Goal: Information Seeking & Learning: Learn about a topic

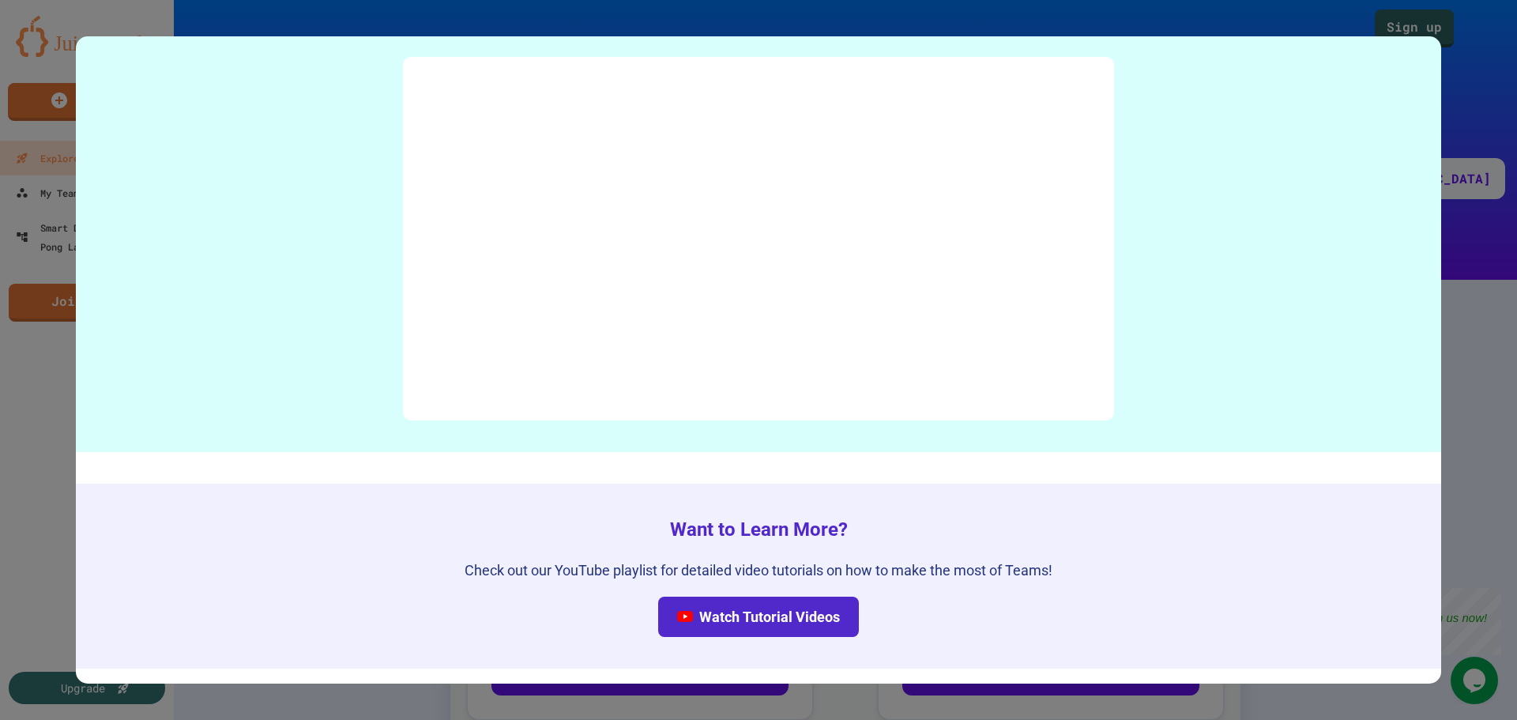
scroll to position [7155, 0]
click at [1457, 413] on div at bounding box center [758, 360] width 1517 height 720
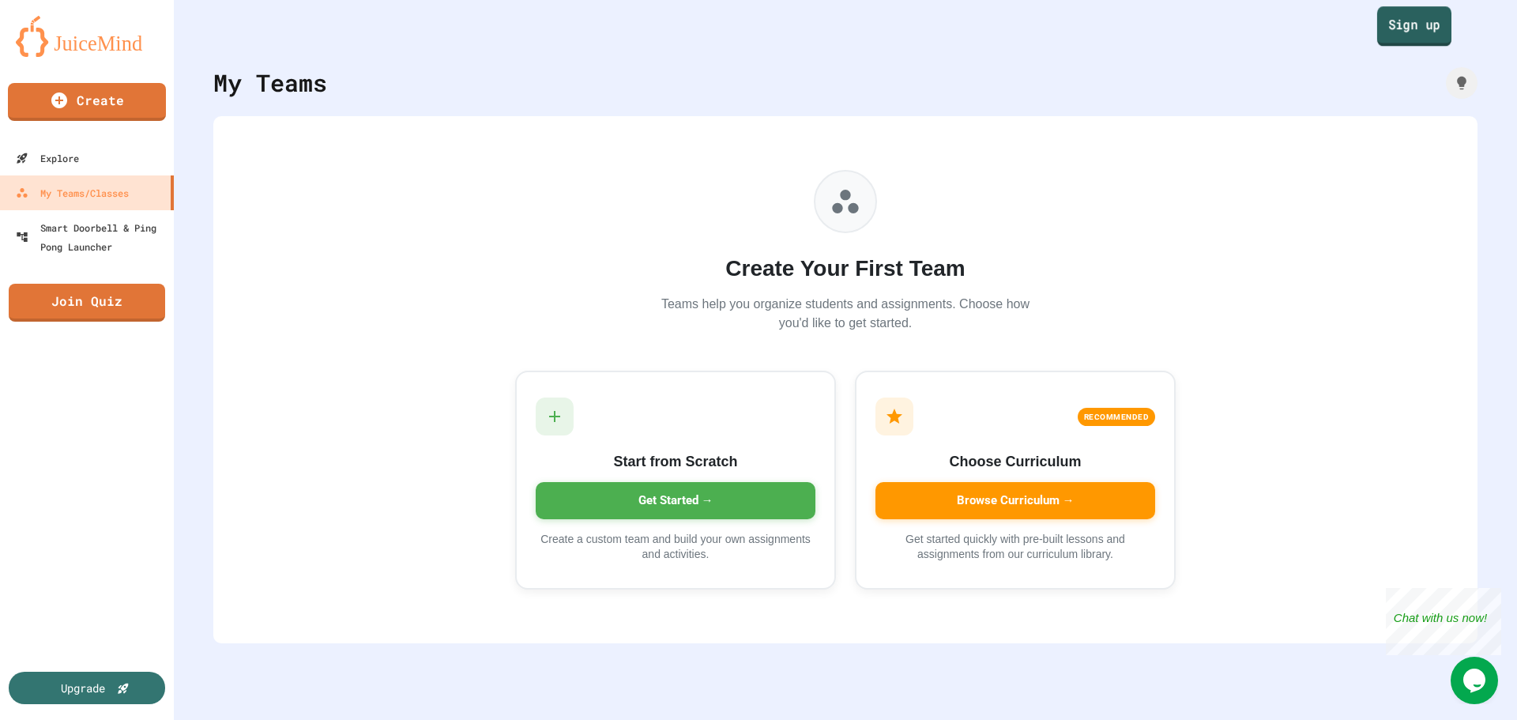
click at [1384, 21] on link "Sign up" at bounding box center [1414, 26] width 74 height 40
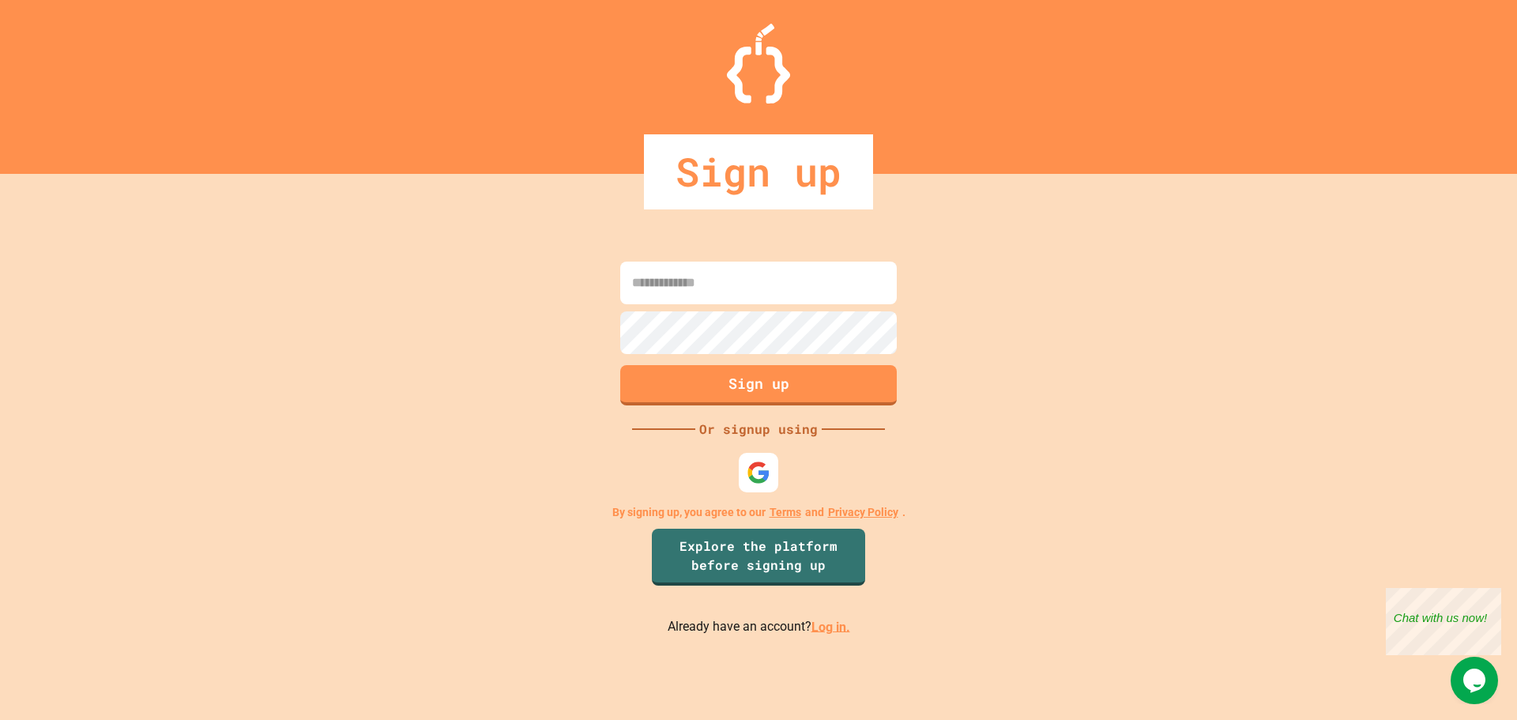
click at [705, 291] on input at bounding box center [758, 283] width 277 height 43
type input "**********"
click at [763, 481] on img at bounding box center [759, 472] width 26 height 26
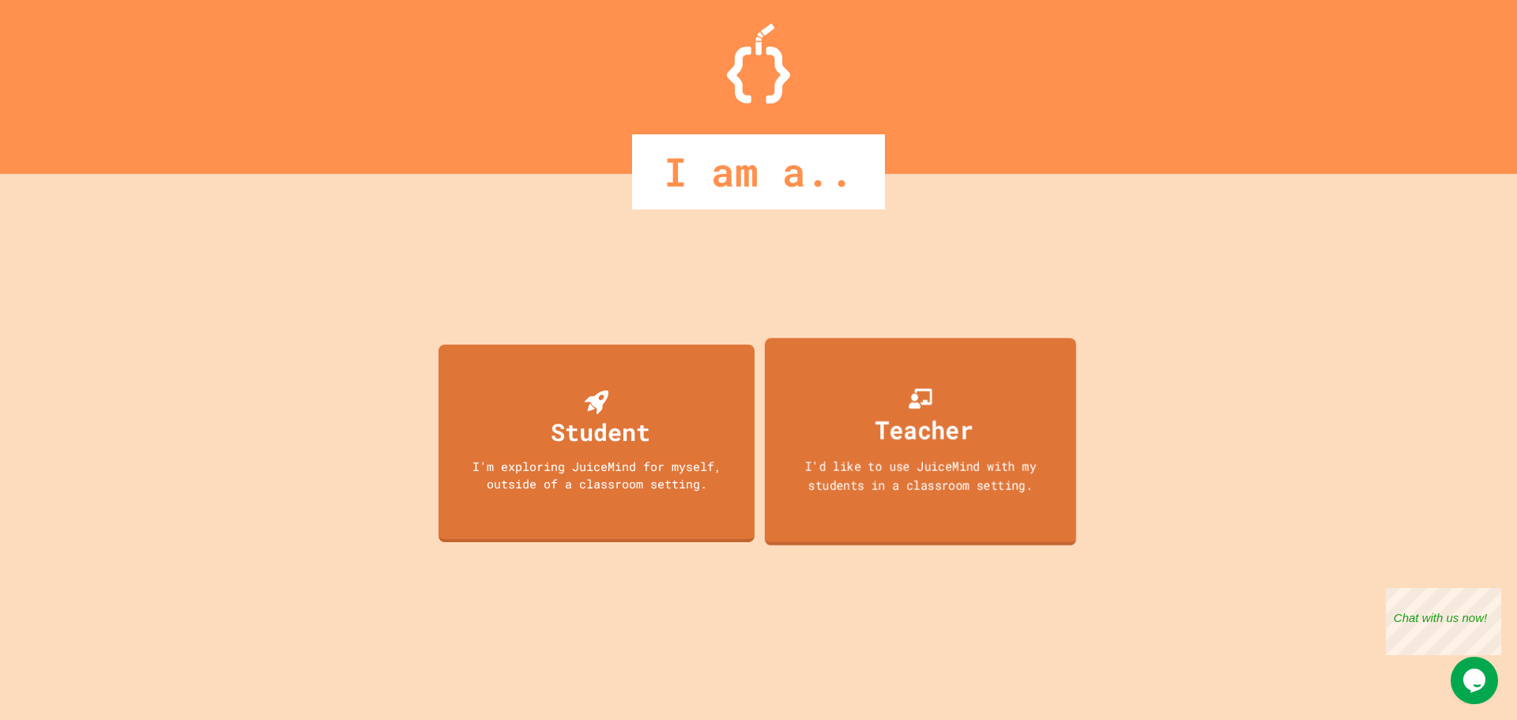
click at [835, 473] on div "I'd like to use JuiceMind with my students in a classroom setting." at bounding box center [921, 474] width 281 height 37
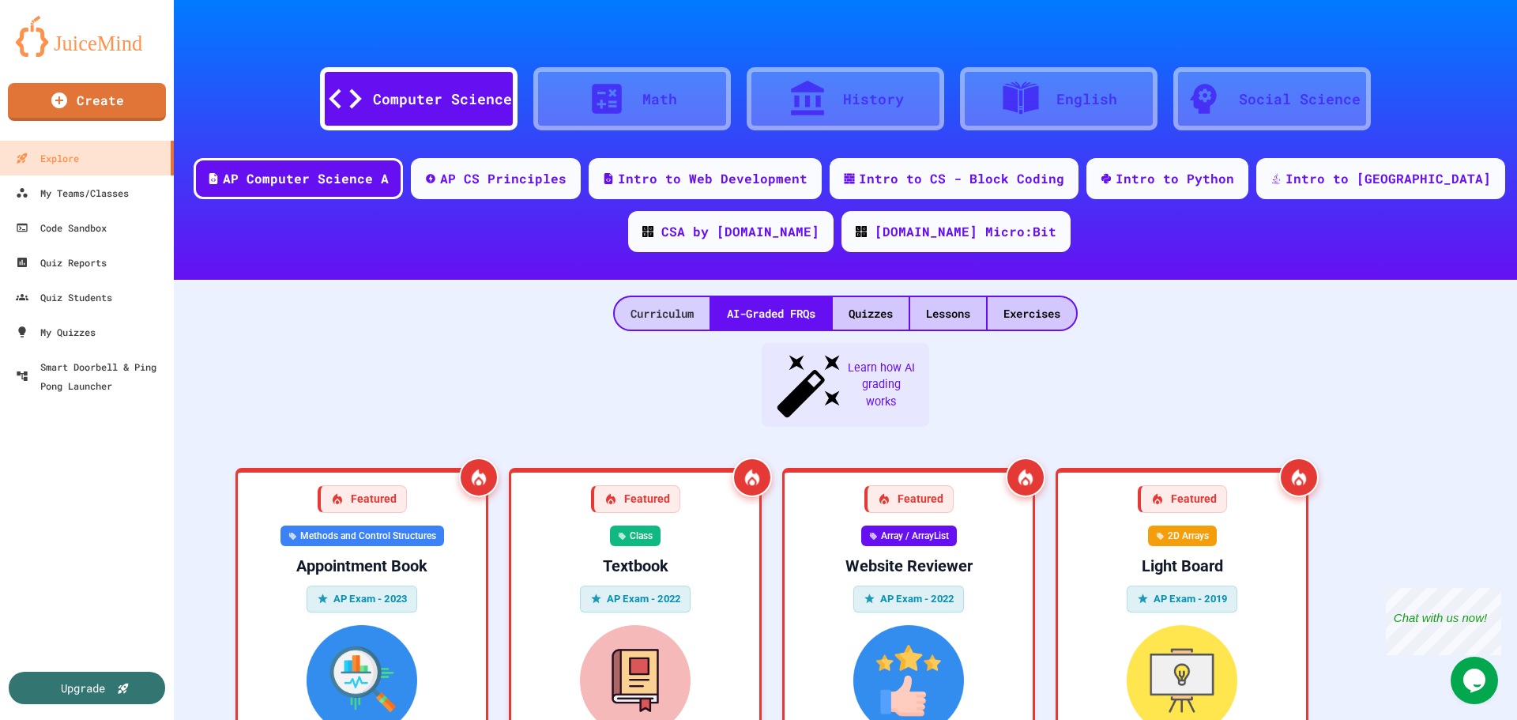
click at [641, 320] on div "Curriculum" at bounding box center [662, 313] width 95 height 32
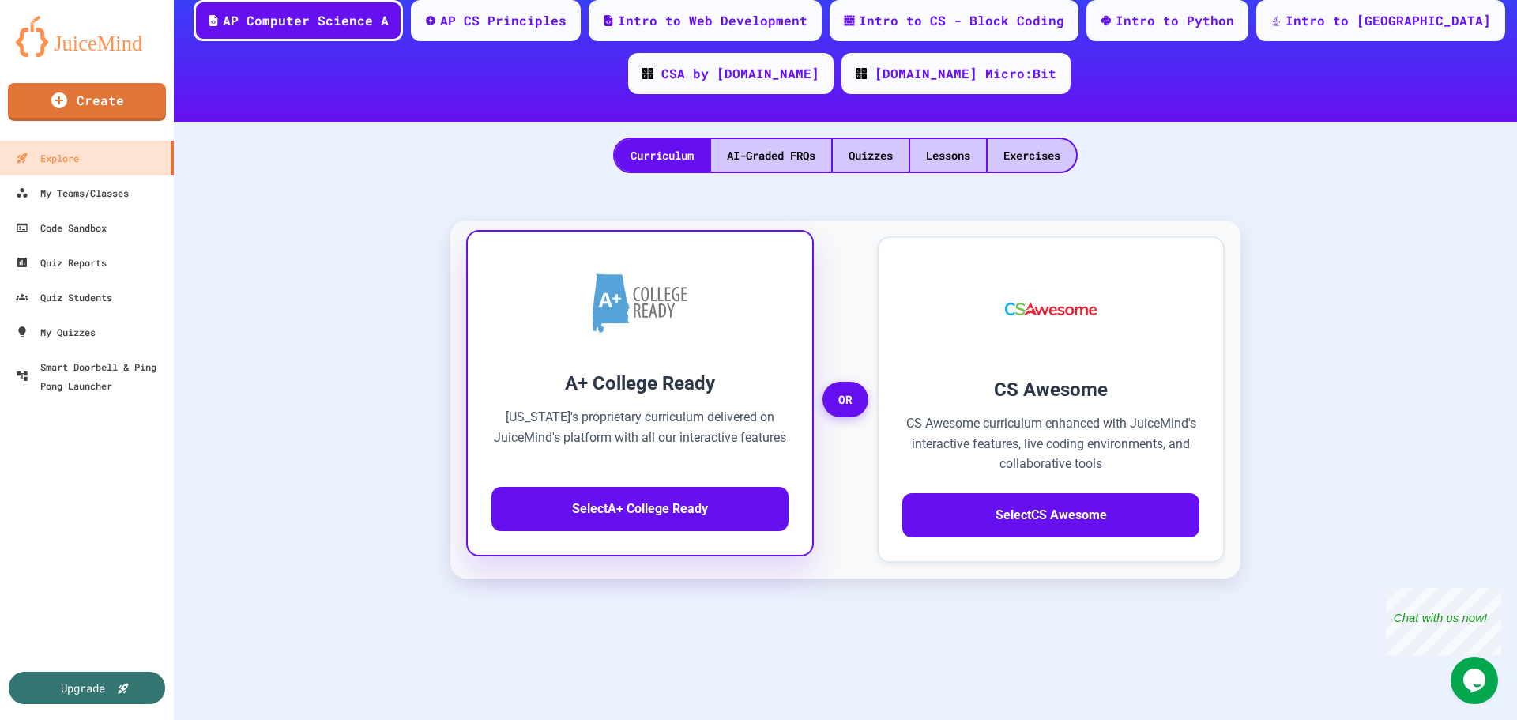
scroll to position [237, 0]
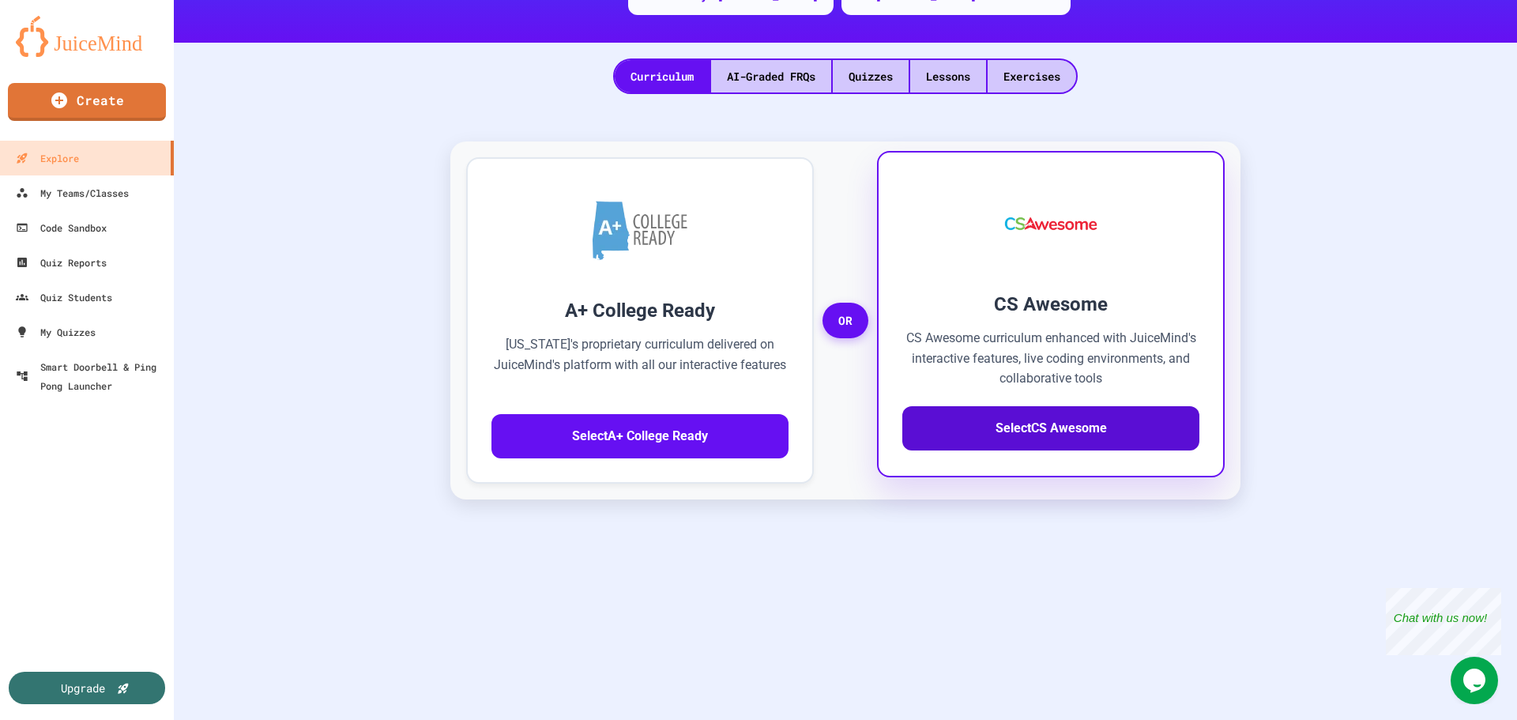
click at [998, 436] on button "Select CS Awesome" at bounding box center [1050, 428] width 297 height 44
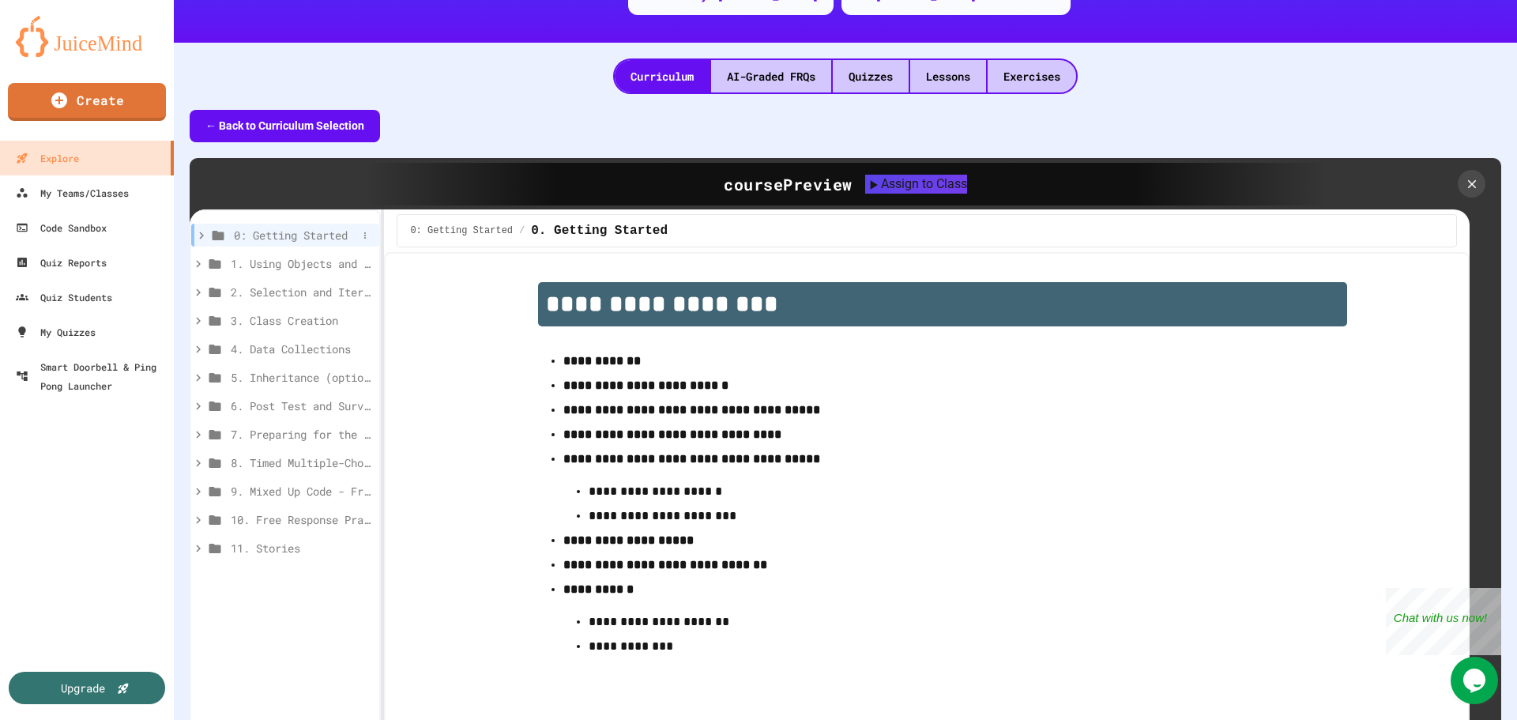
click at [326, 232] on span "0: Getting Started" at bounding box center [295, 235] width 123 height 17
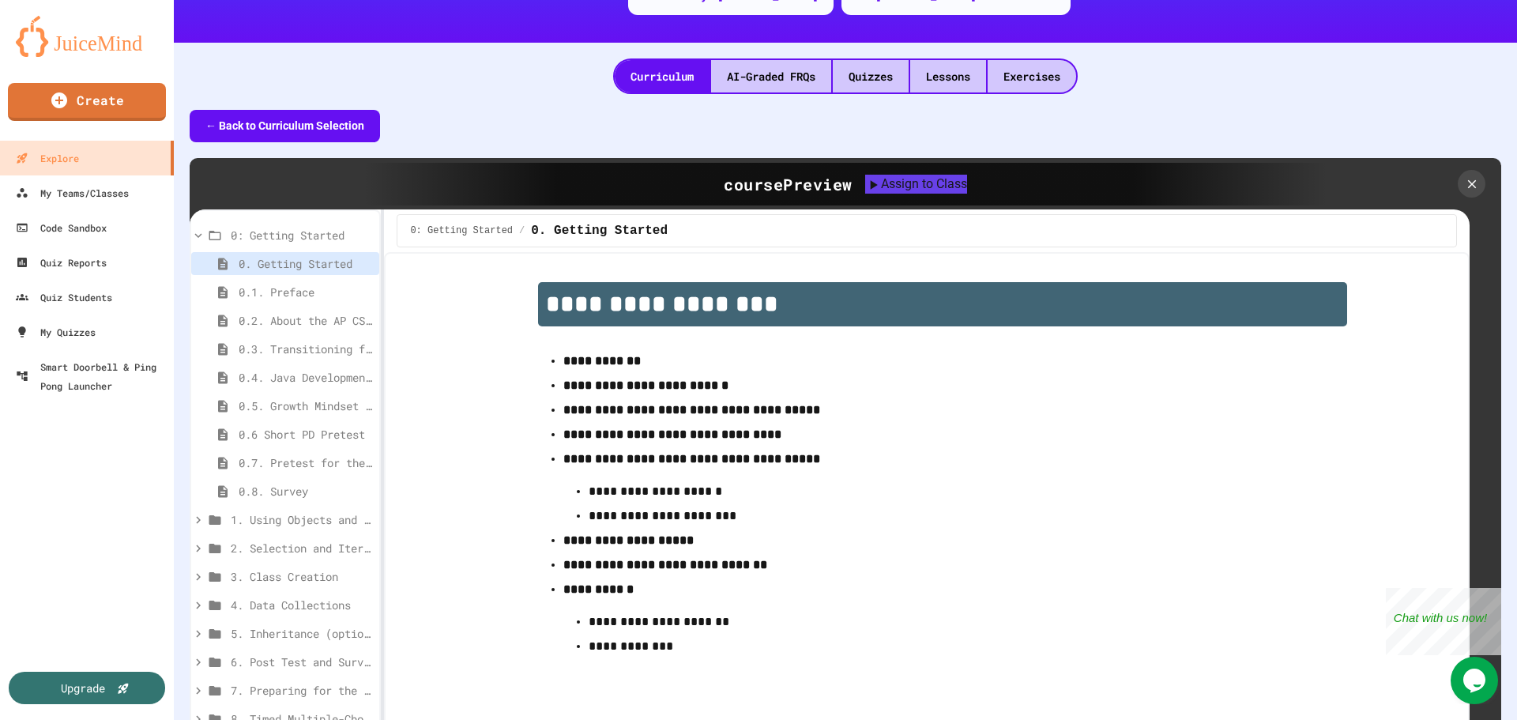
click at [318, 273] on div "0. Getting Started" at bounding box center [285, 263] width 188 height 23
click at [323, 296] on span "0.1. Preface" at bounding box center [298, 292] width 119 height 17
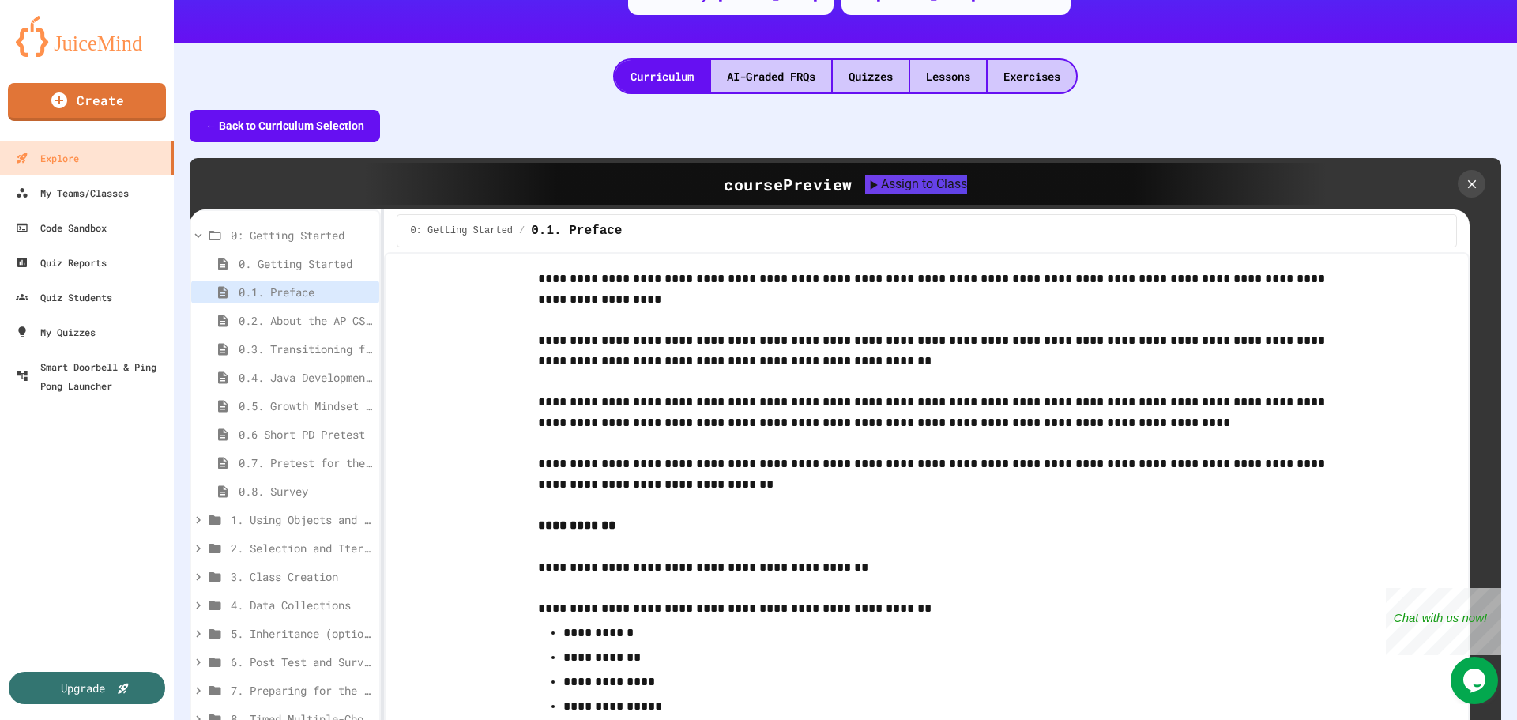
scroll to position [948, 0]
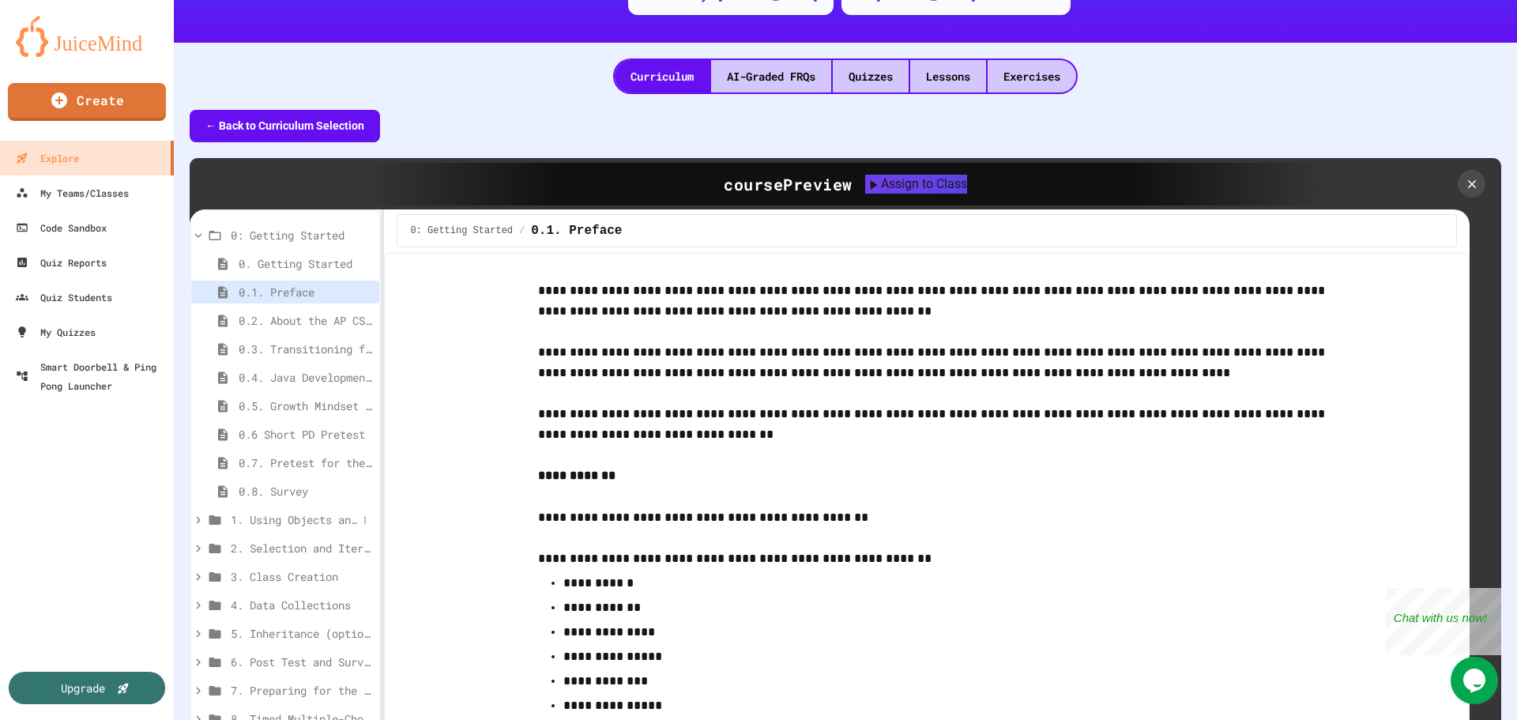
click at [298, 518] on span "1. Using Objects and Methods" at bounding box center [294, 519] width 126 height 17
click at [307, 546] on span "1.1. Introduction to Algorithms, Programming, and Compilers" at bounding box center [298, 548] width 119 height 17
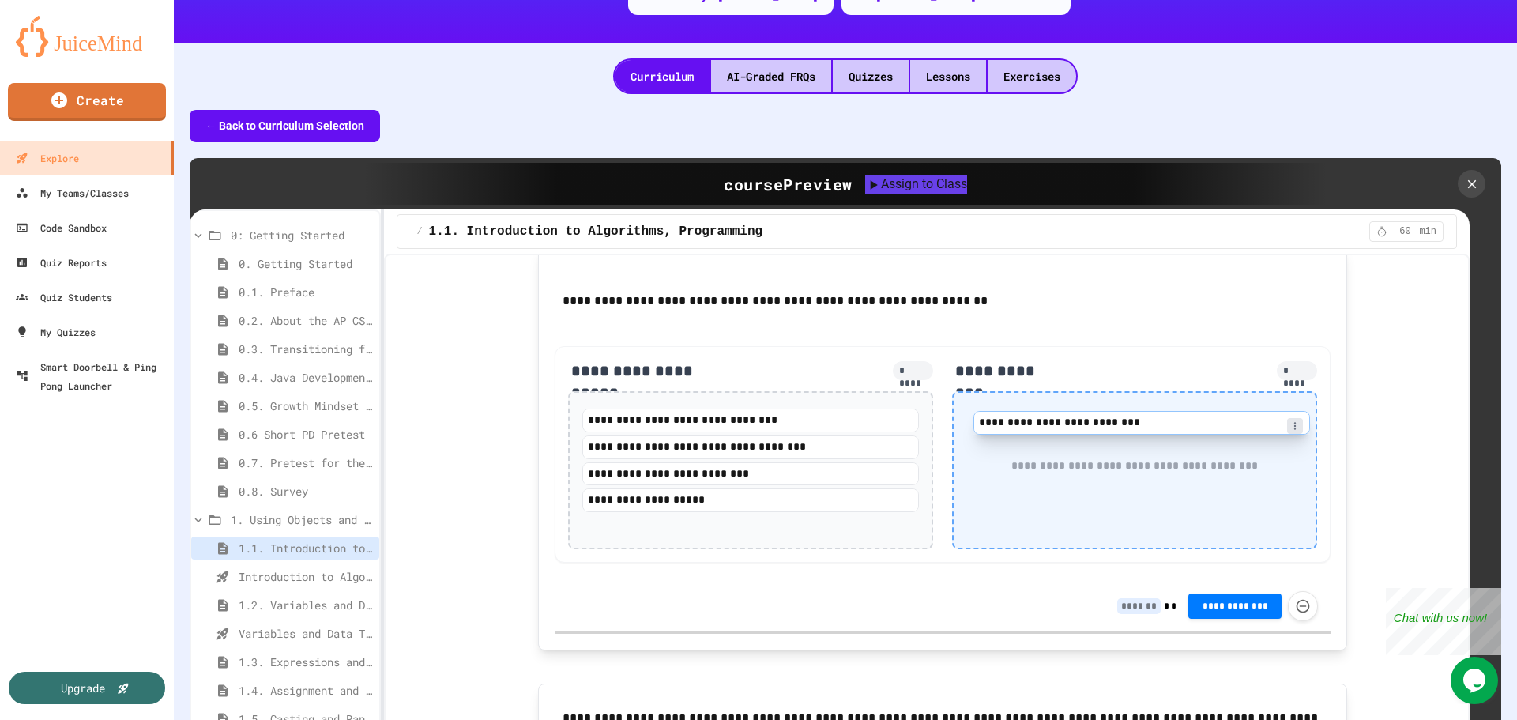
scroll to position [968, 0]
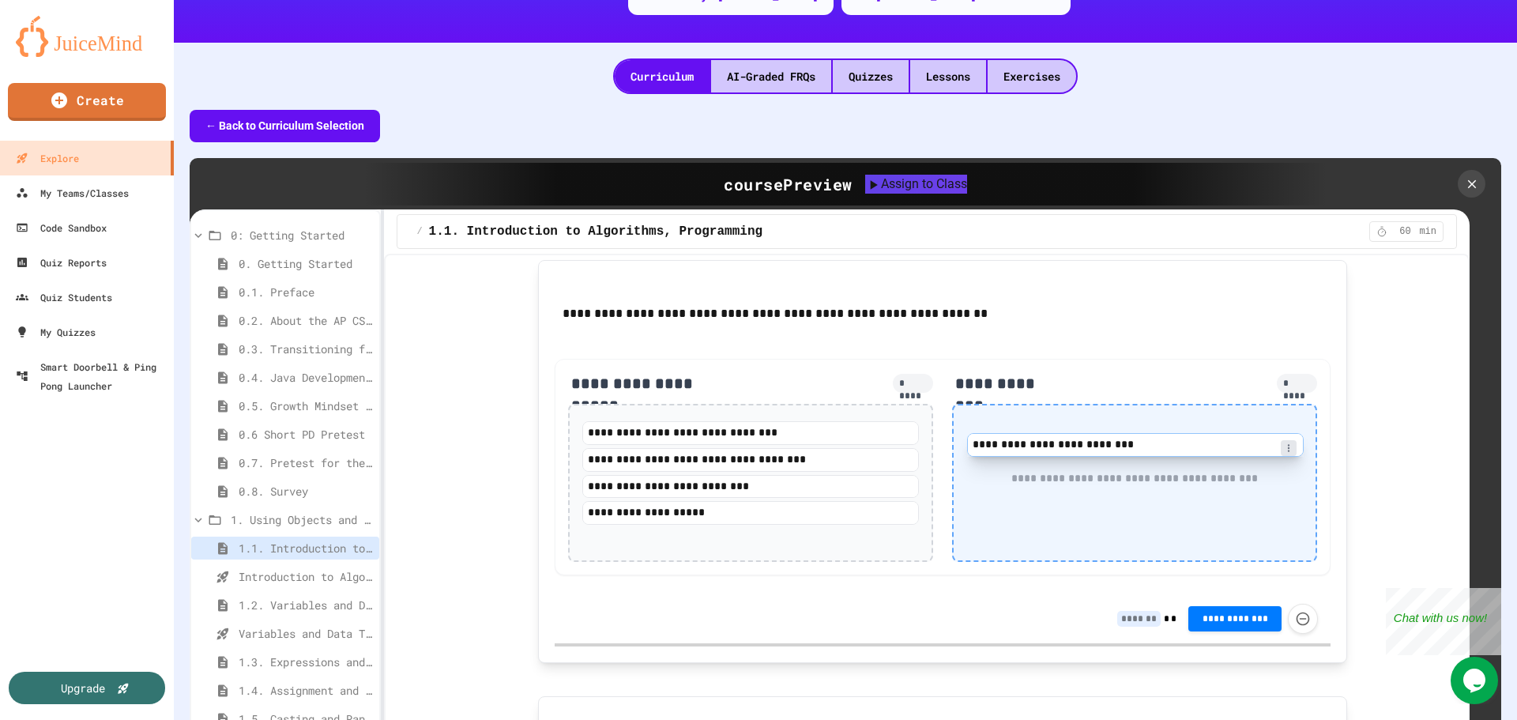
drag, startPoint x: 755, startPoint y: 299, endPoint x: 1149, endPoint y: 448, distance: 421.4
click at [1158, 451] on div "**********" at bounding box center [943, 467] width 776 height 217
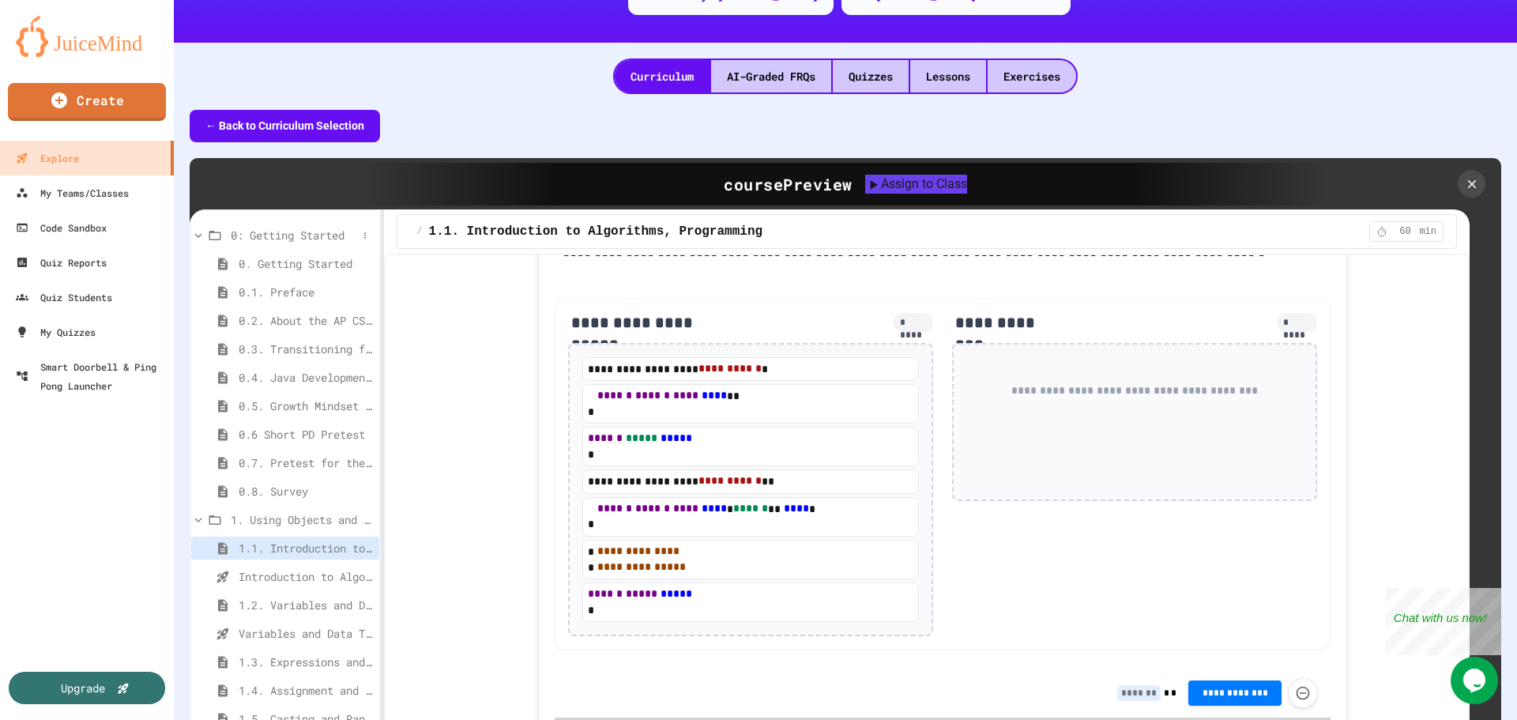
scroll to position [6104, 0]
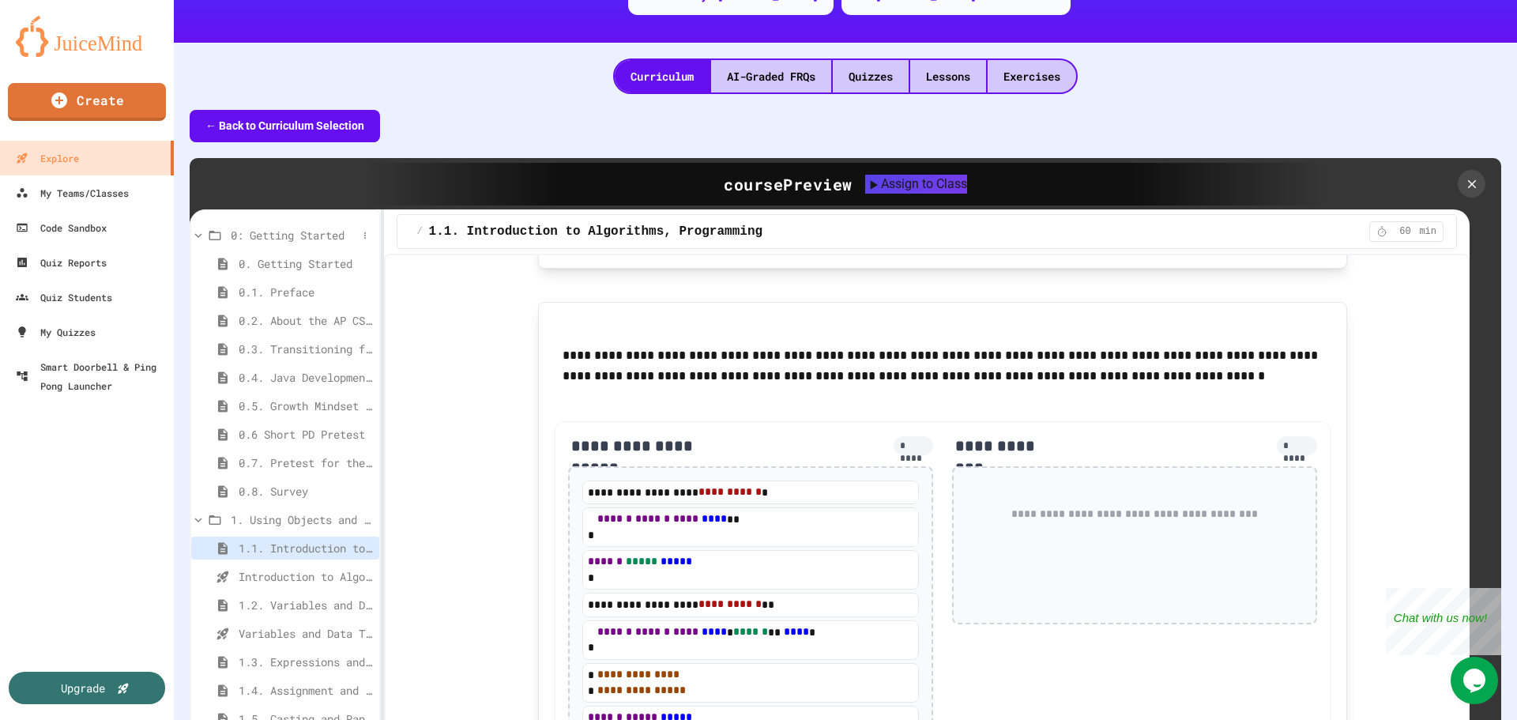
click at [276, 227] on span "0: Getting Started" at bounding box center [294, 235] width 126 height 17
click at [360, 261] on icon at bounding box center [364, 263] width 9 height 9
click at [962, 72] on div at bounding box center [758, 360] width 1517 height 720
click at [962, 72] on div "Lessons" at bounding box center [948, 76] width 76 height 32
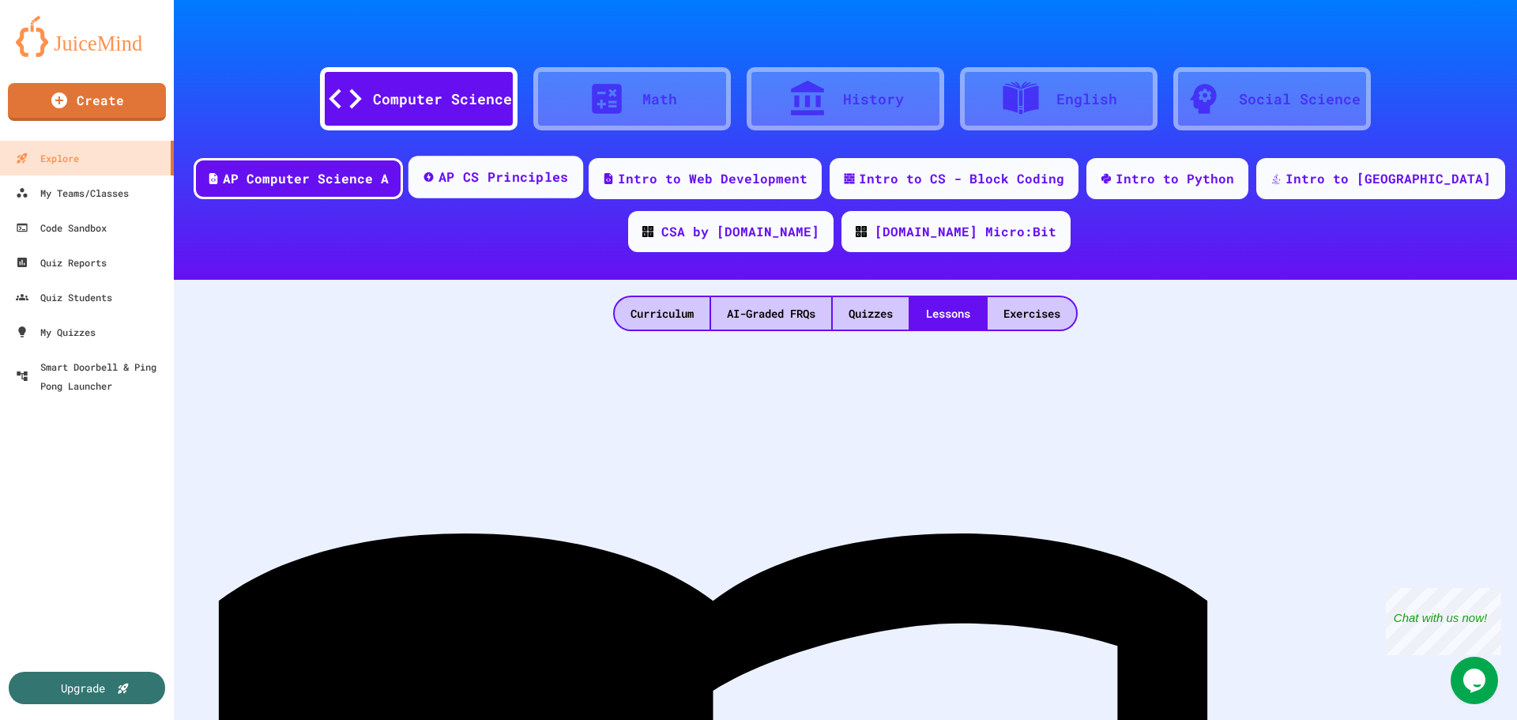
click at [569, 185] on div "AP CS Principles" at bounding box center [504, 178] width 130 height 20
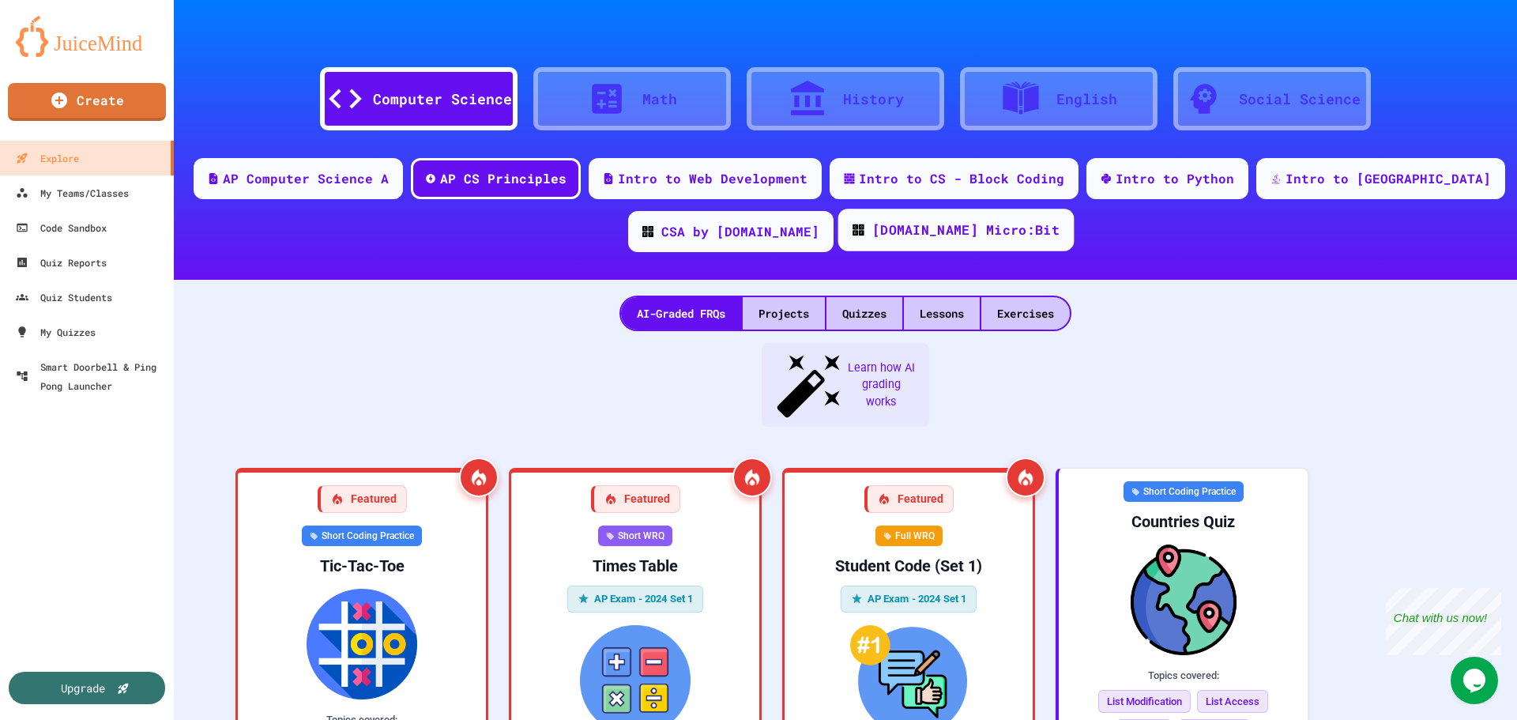
click at [890, 233] on div "[DOMAIN_NAME] Micro:Bit" at bounding box center [965, 230] width 187 height 20
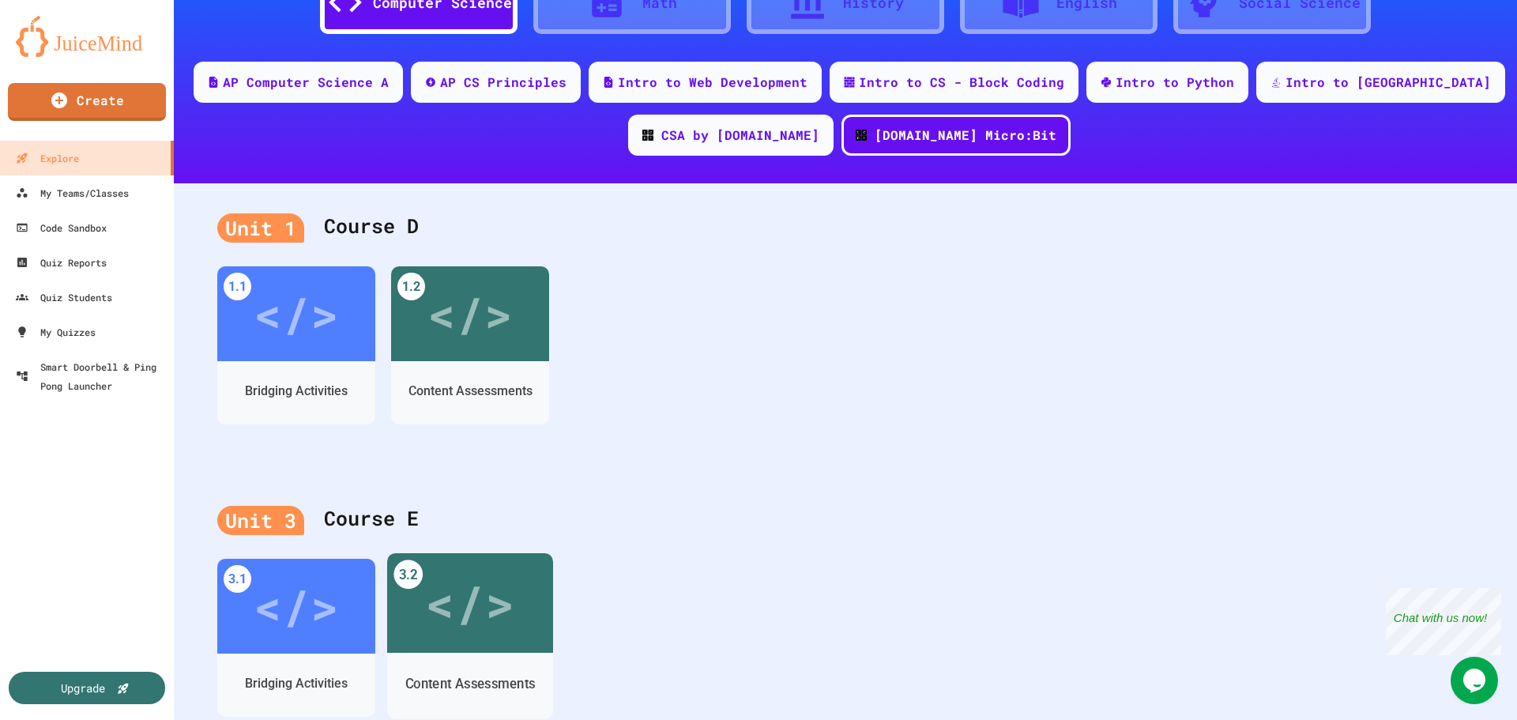
scroll to position [54, 0]
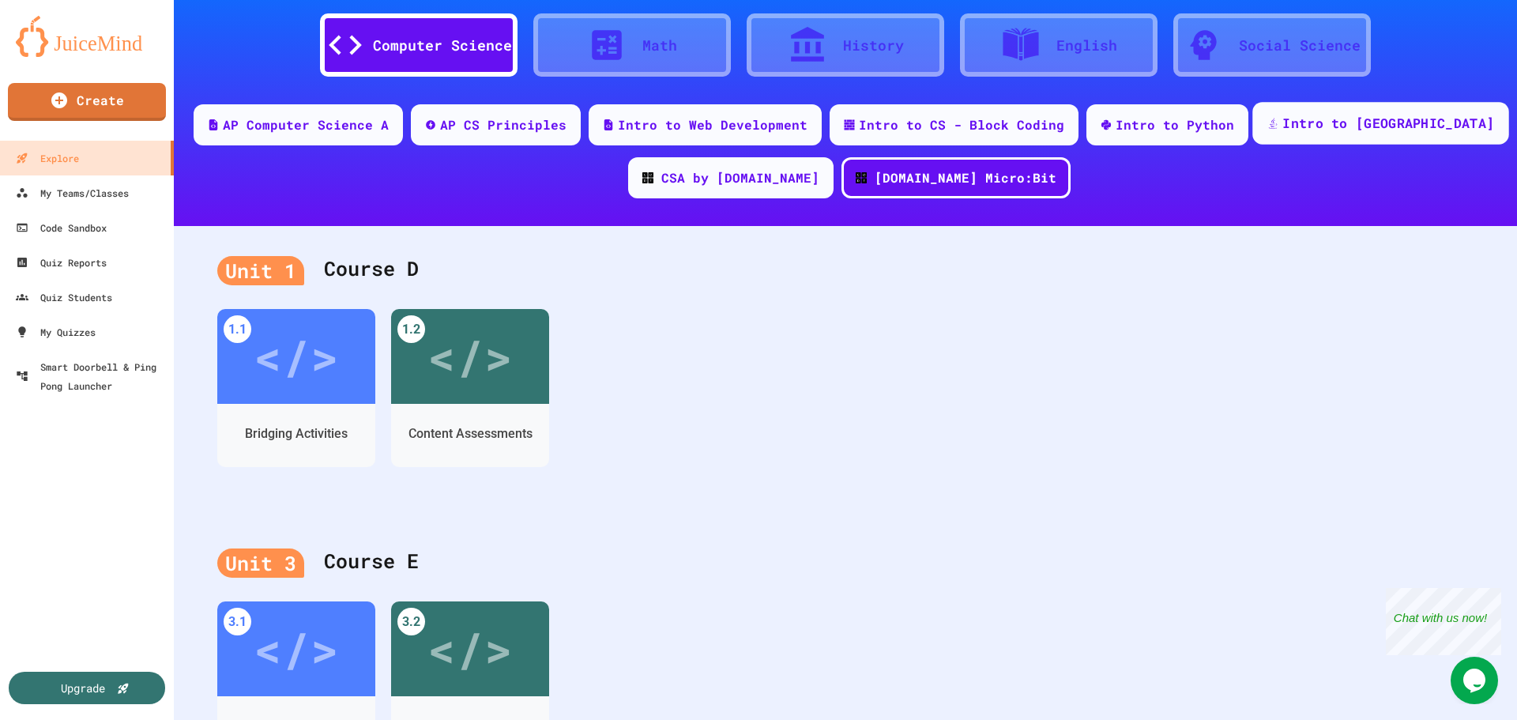
click at [1326, 122] on div "Intro to [GEOGRAPHIC_DATA]" at bounding box center [1389, 124] width 212 height 20
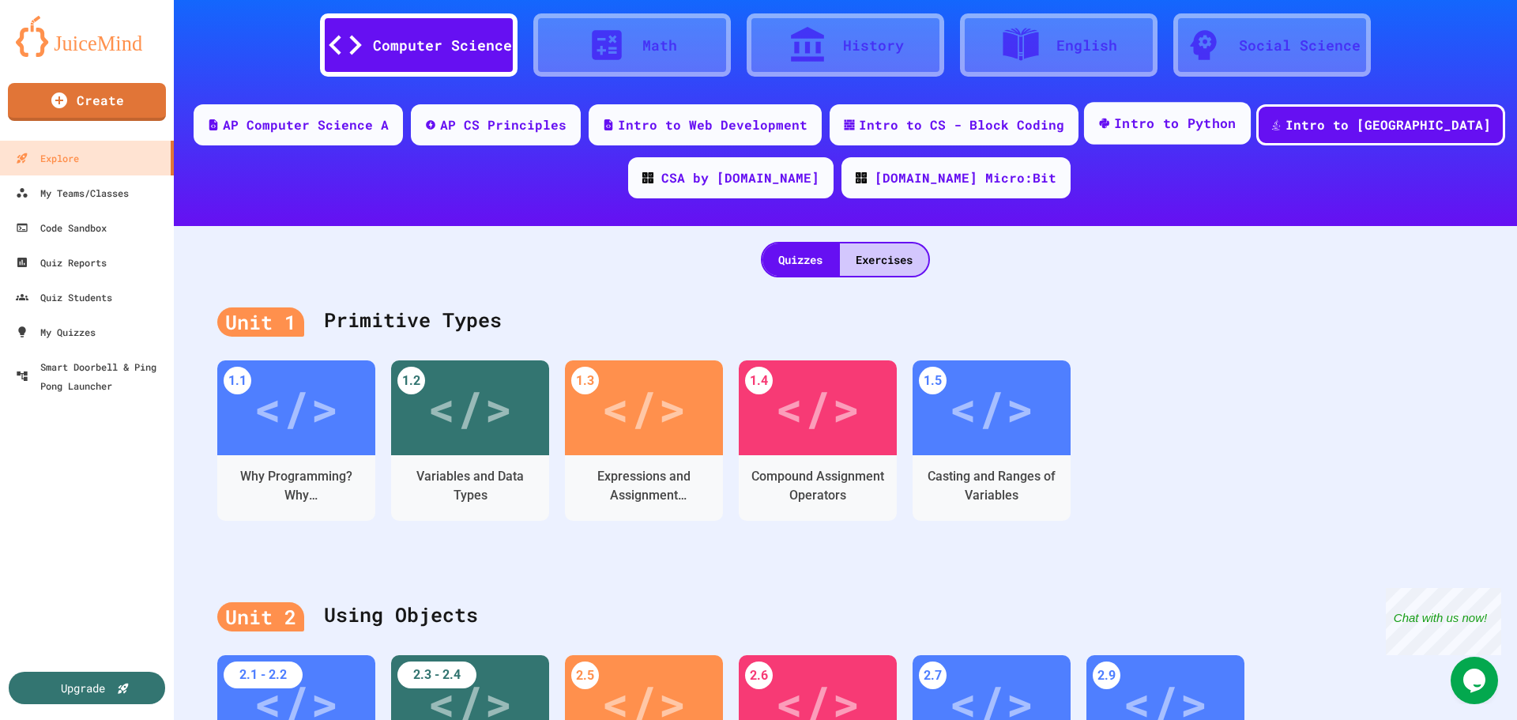
click at [1190, 140] on div "Intro to Python" at bounding box center [1167, 123] width 167 height 43
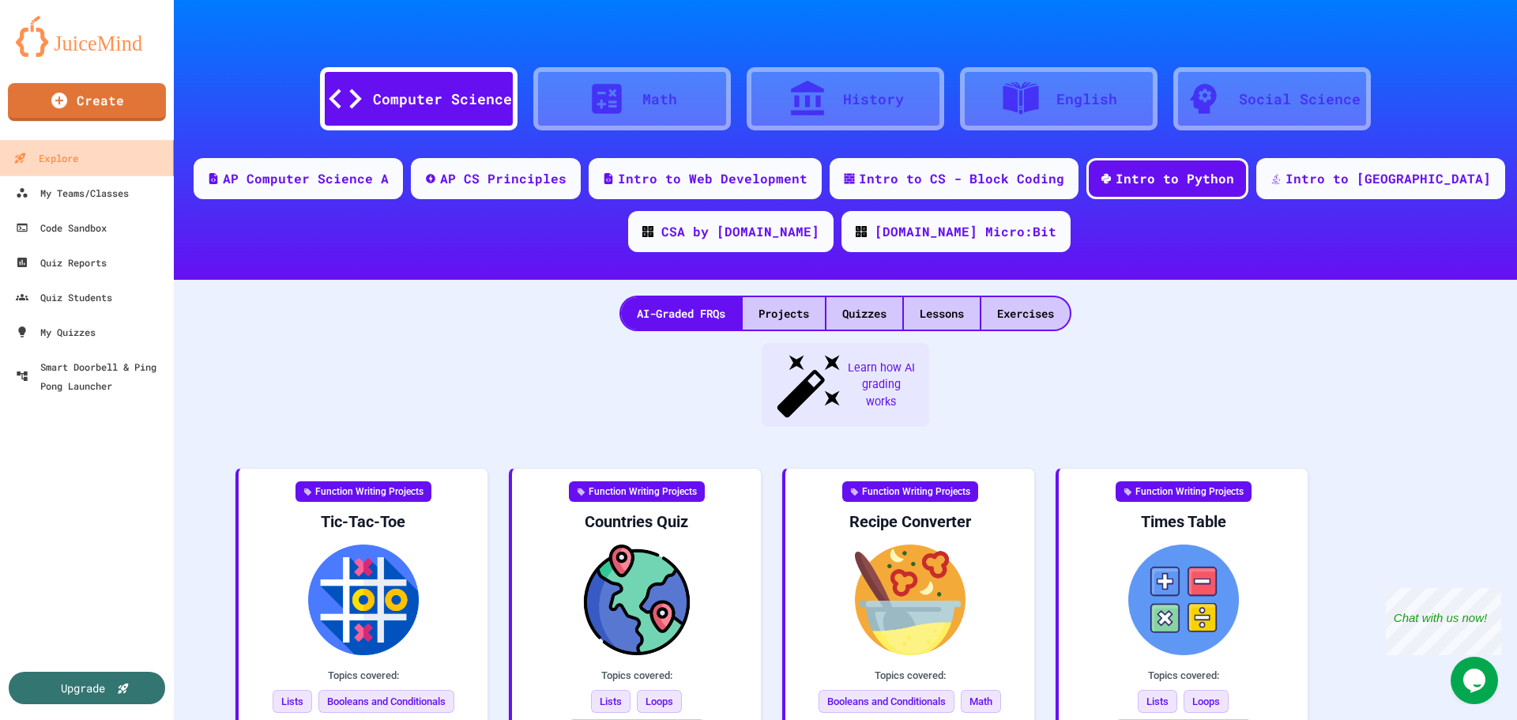
click at [141, 168] on link "Explore" at bounding box center [87, 158] width 179 height 36
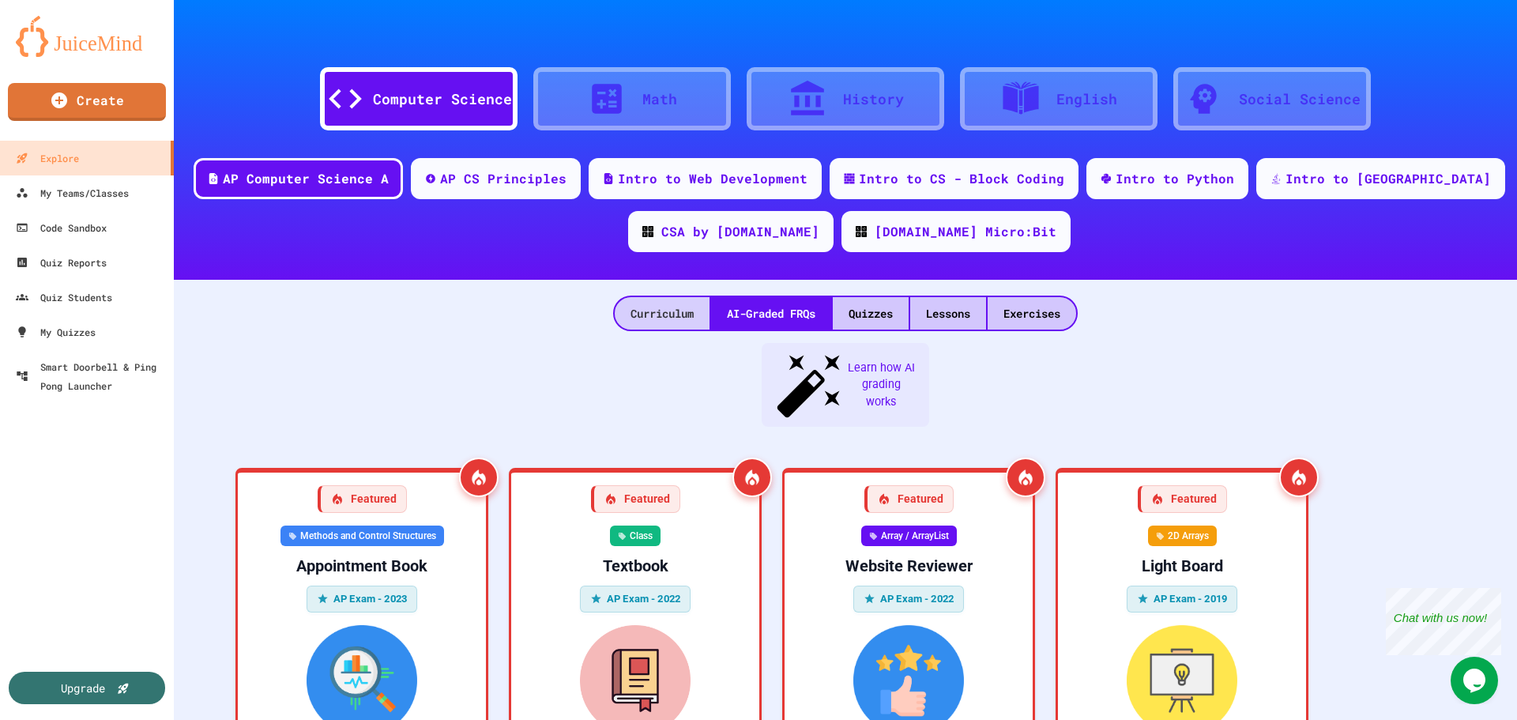
click at [669, 314] on div "Curriculum" at bounding box center [662, 313] width 95 height 32
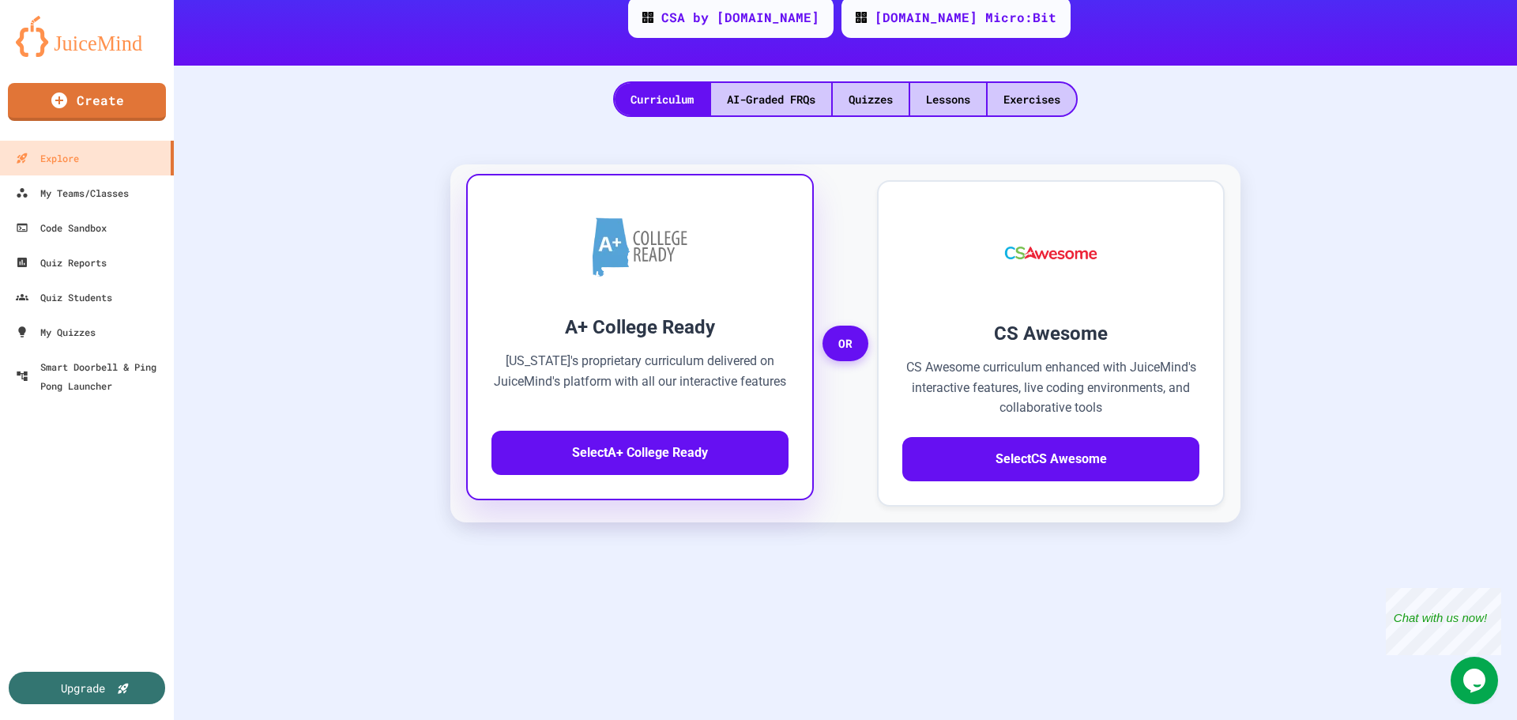
scroll to position [237, 0]
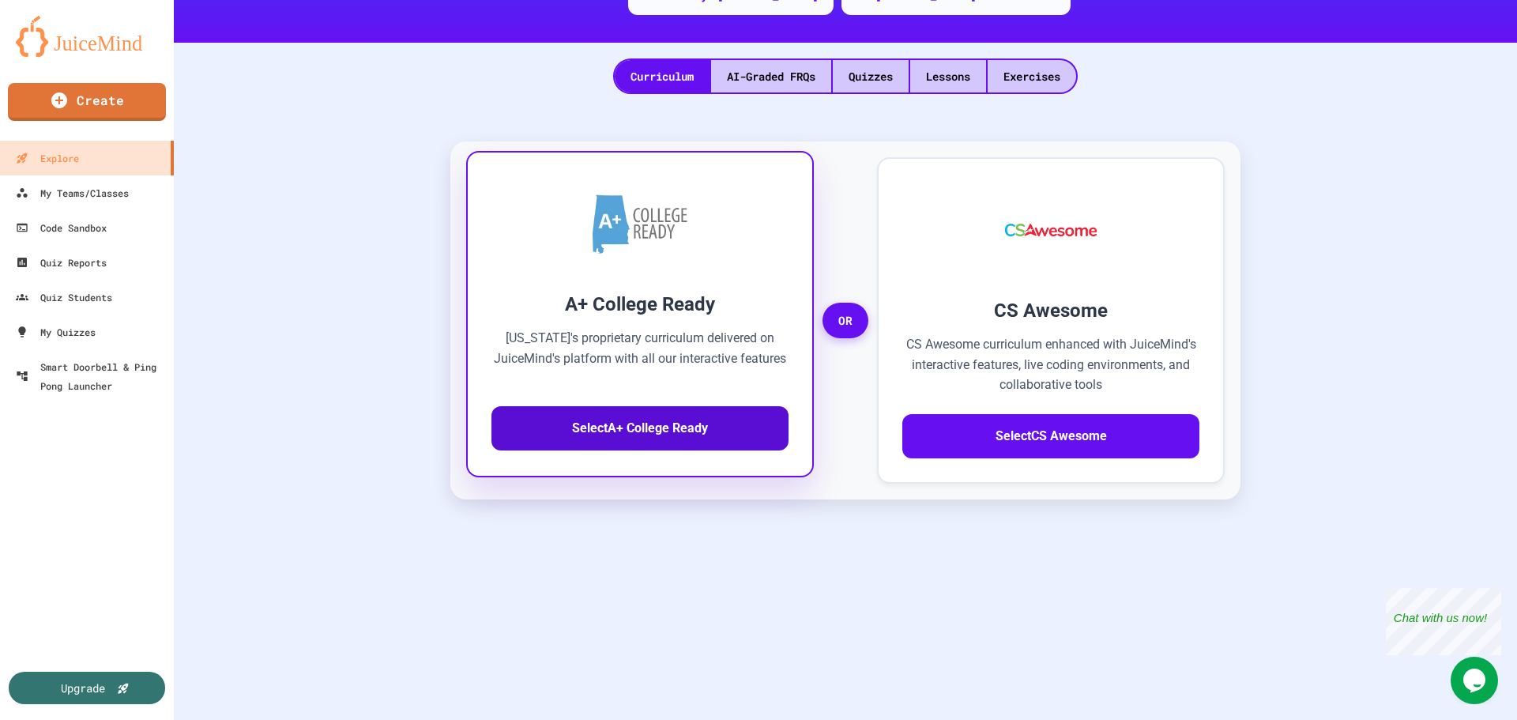
click at [657, 439] on button "Select A+ College Ready" at bounding box center [640, 428] width 297 height 44
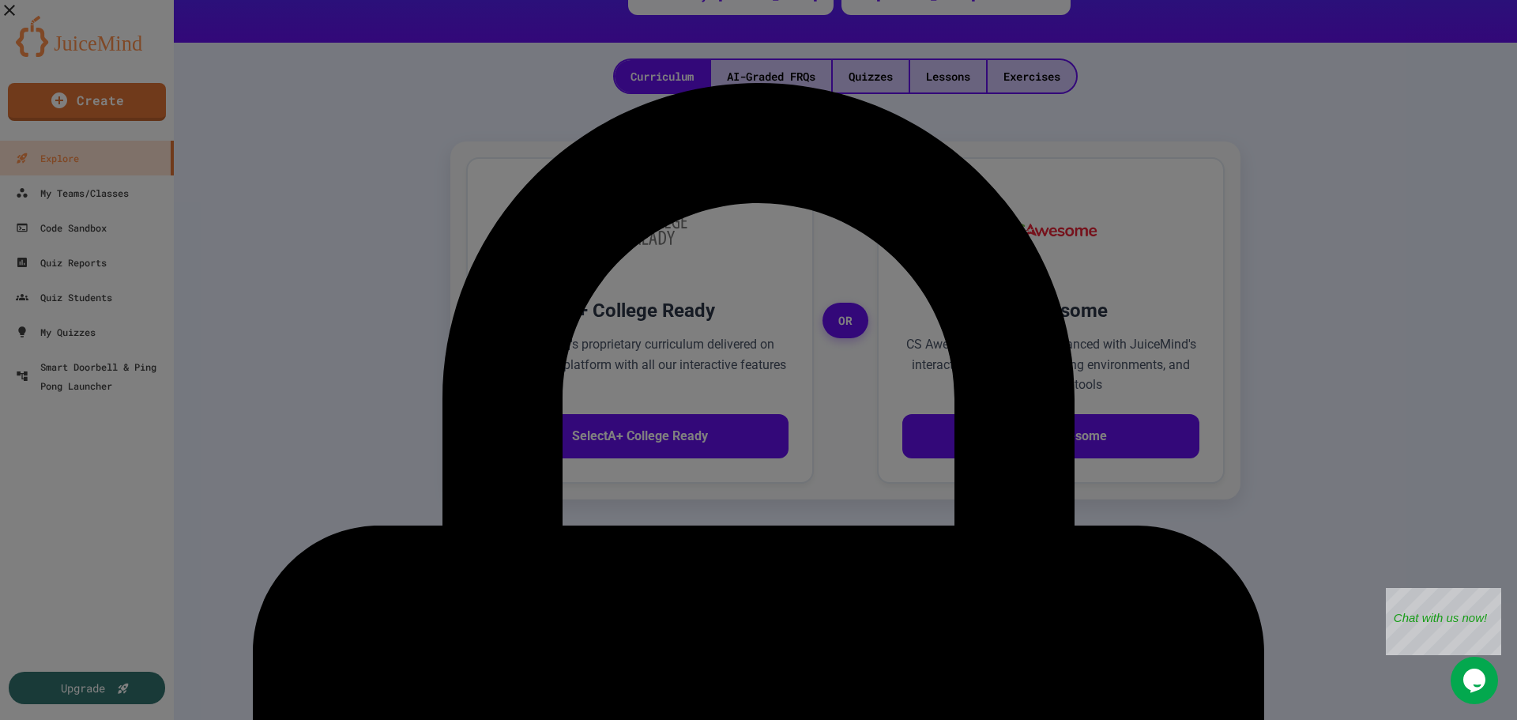
click at [19, 20] on icon "button" at bounding box center [9, 10] width 19 height 19
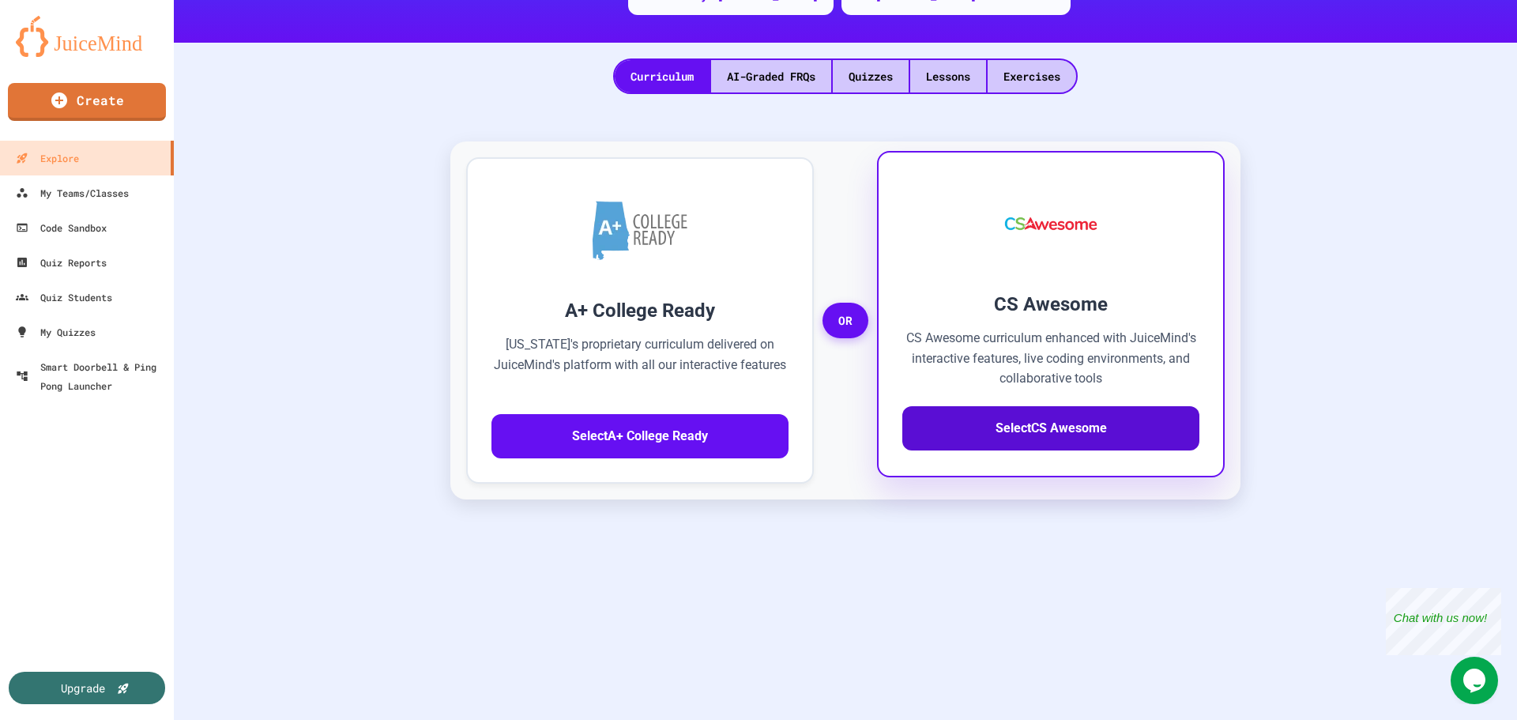
click at [1014, 425] on button "Select CS Awesome" at bounding box center [1050, 428] width 297 height 44
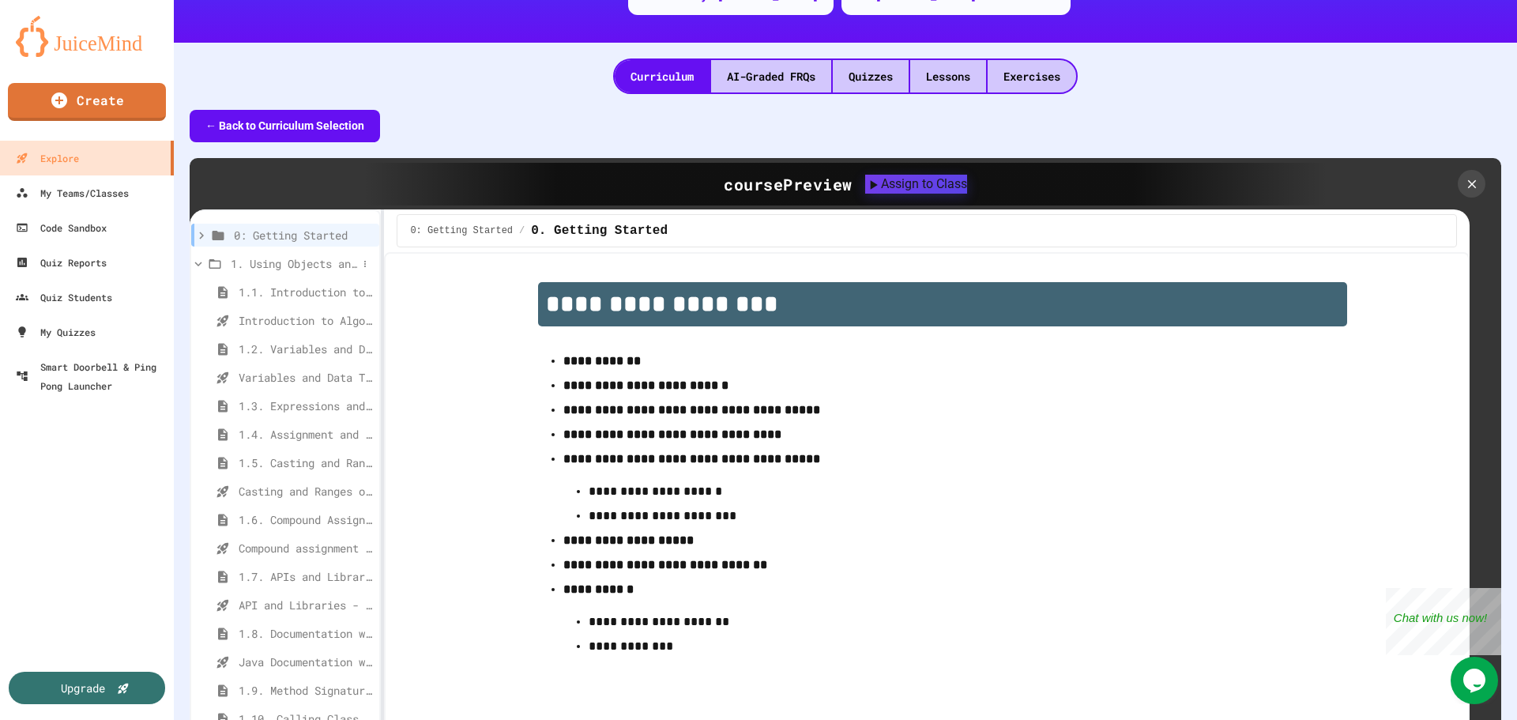
click at [310, 258] on span "1. Using Objects and Methods" at bounding box center [294, 263] width 126 height 17
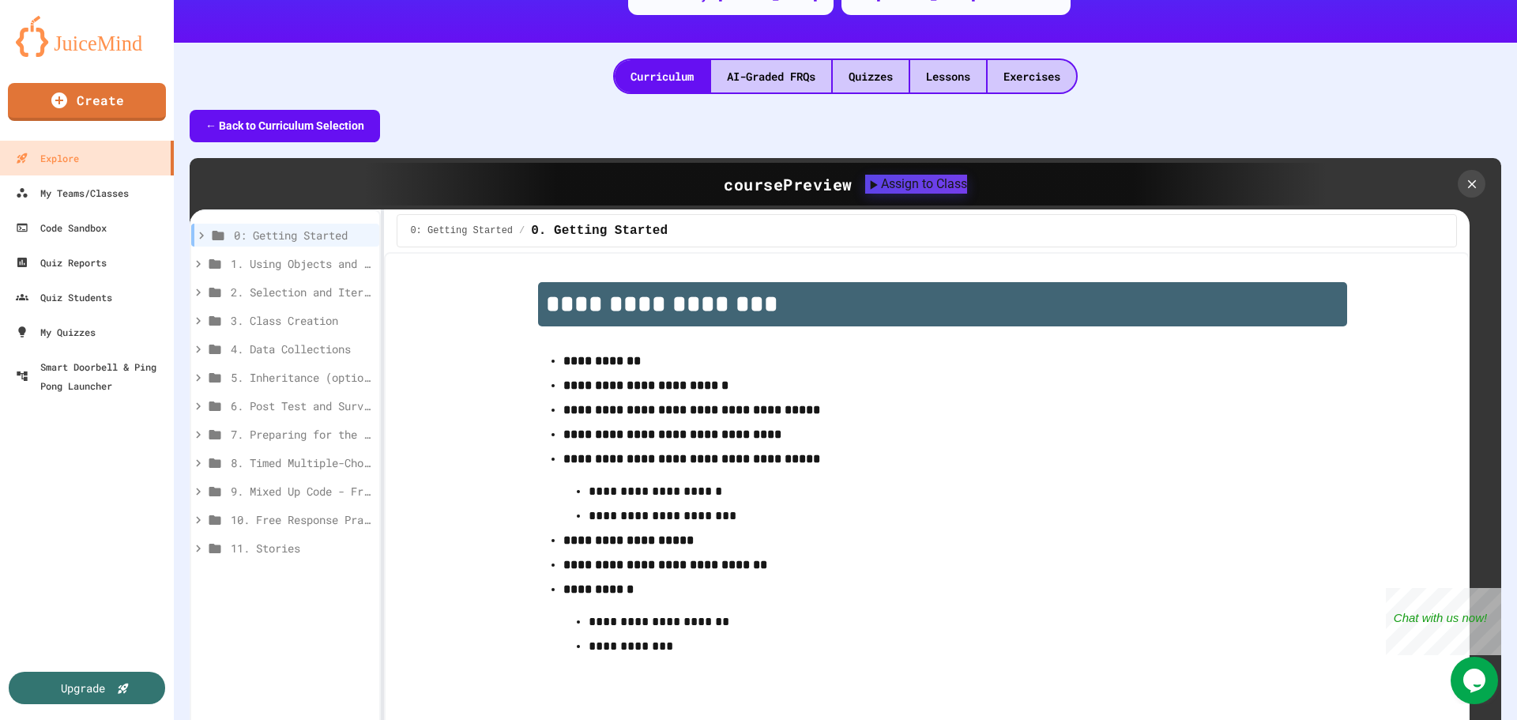
click at [310, 258] on span "1. Using Objects and Methods" at bounding box center [302, 263] width 142 height 17
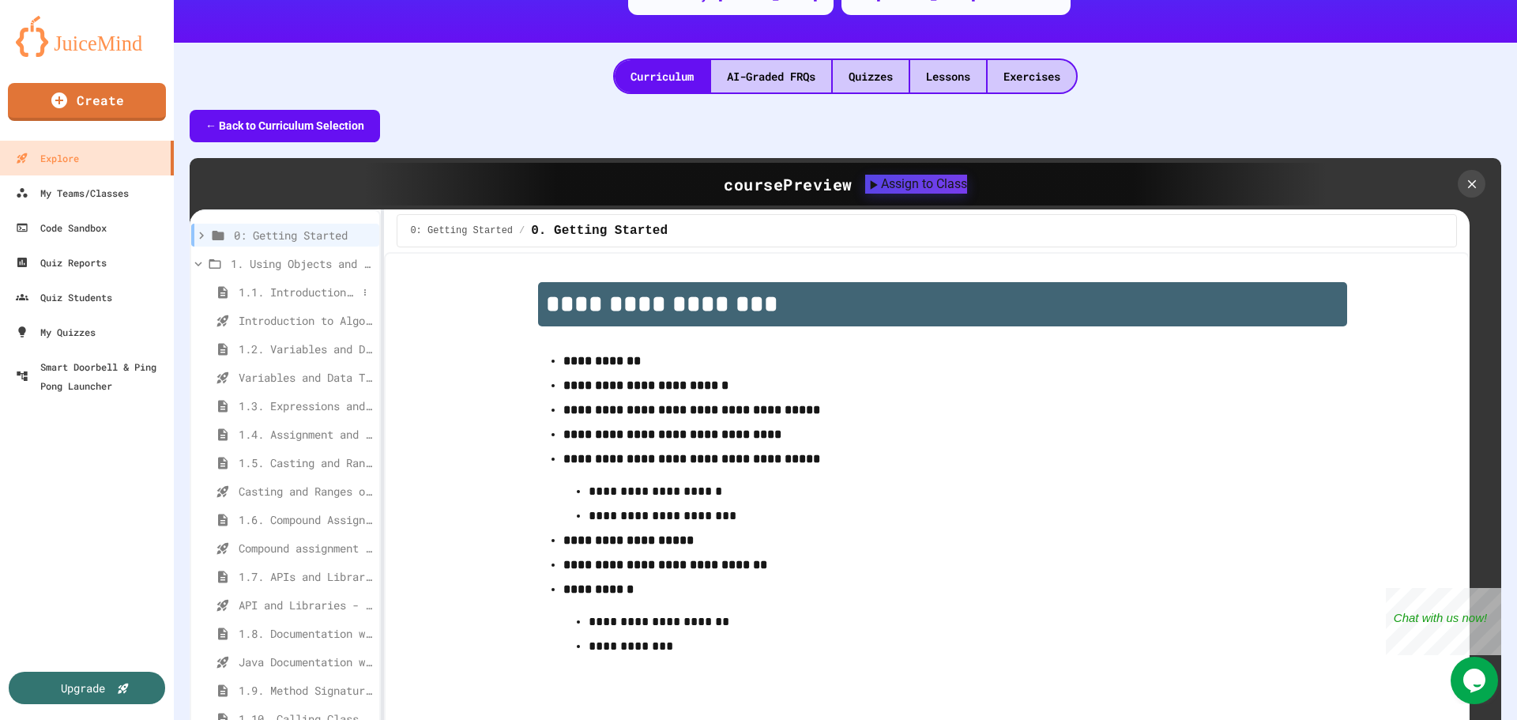
click at [312, 291] on span "1.1. Introduction to Algorithms, Programming, and Compilers" at bounding box center [298, 292] width 119 height 17
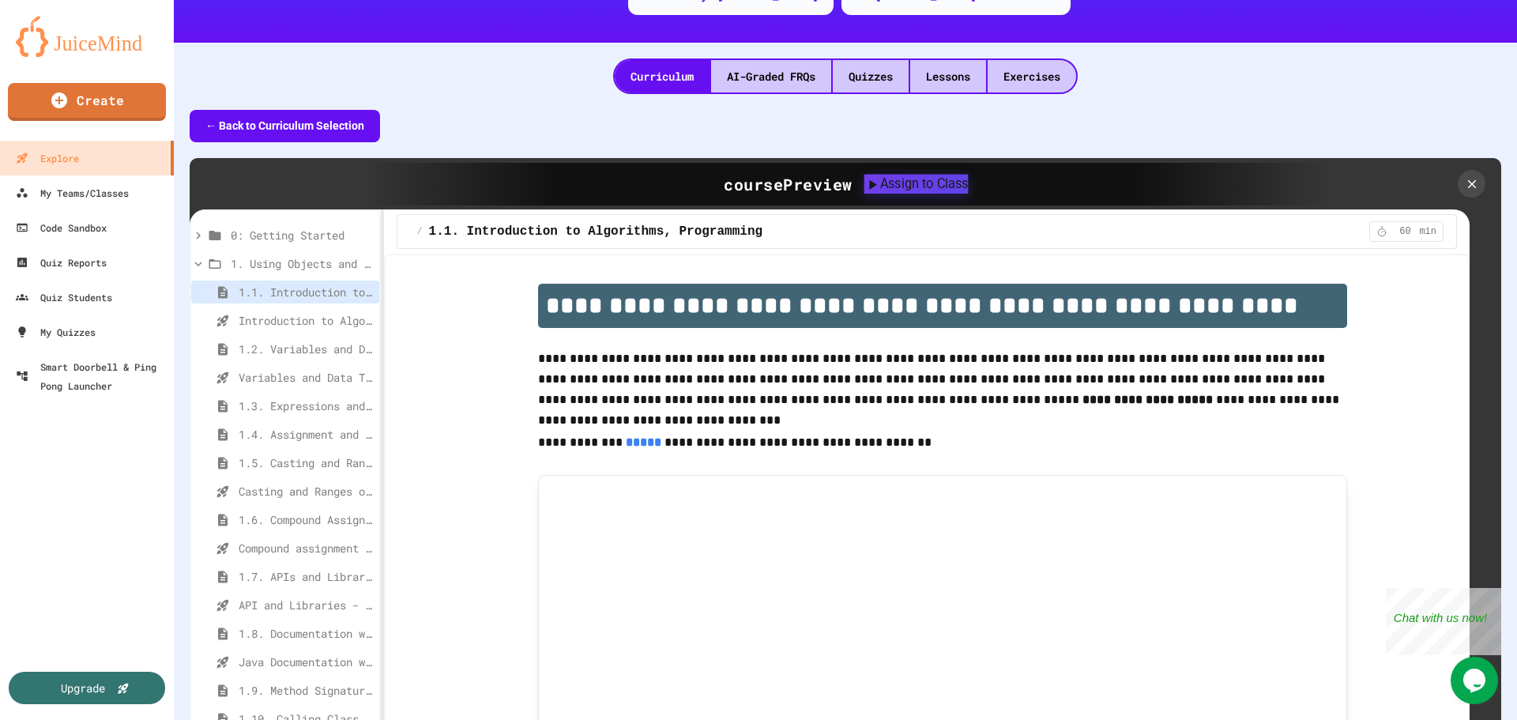
click at [934, 190] on div "Assign to Class" at bounding box center [916, 183] width 104 height 19
drag, startPoint x: 784, startPoint y: 383, endPoint x: 554, endPoint y: 381, distance: 230.0
type input "**********"
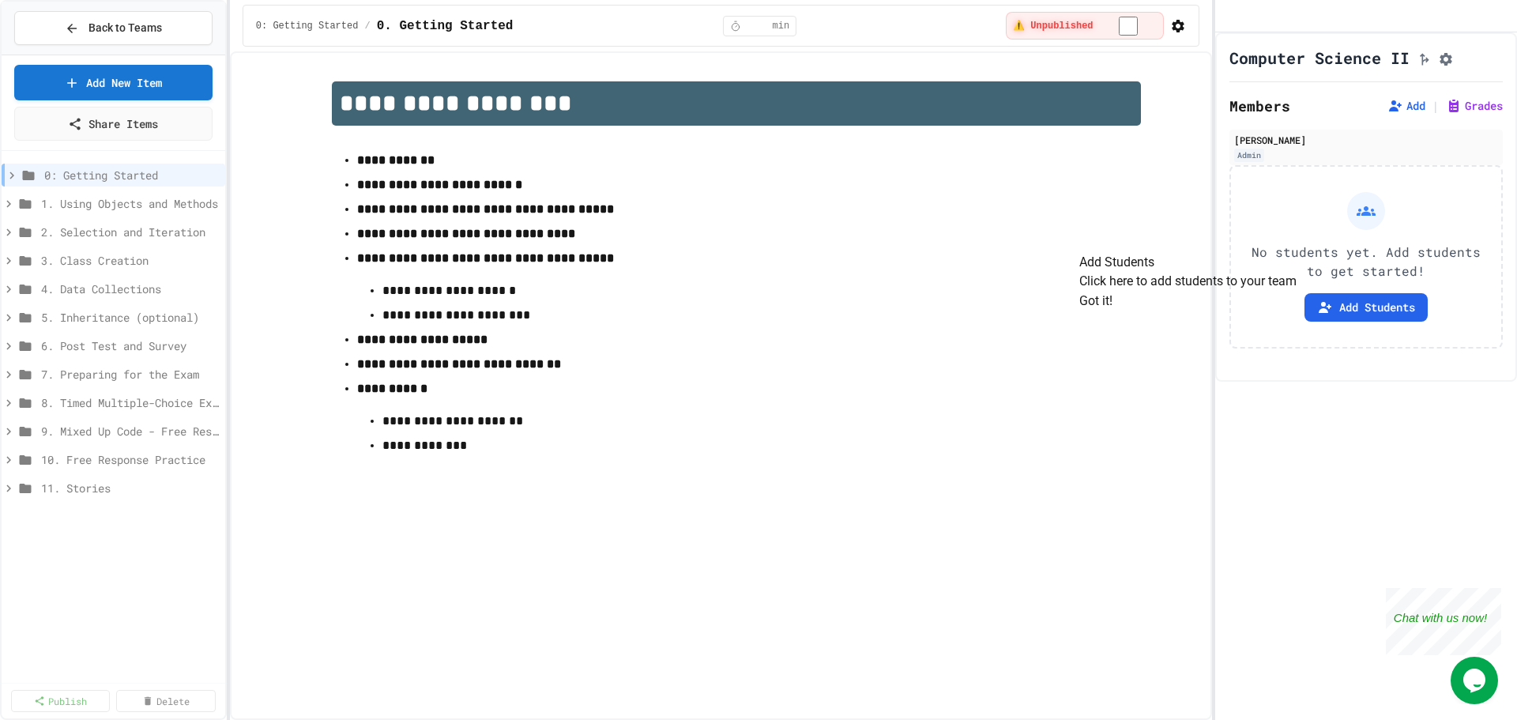
click at [1113, 311] on button "Got it!" at bounding box center [1095, 301] width 33 height 19
click at [156, 204] on span "1. Using Objects and Methods" at bounding box center [122, 203] width 162 height 17
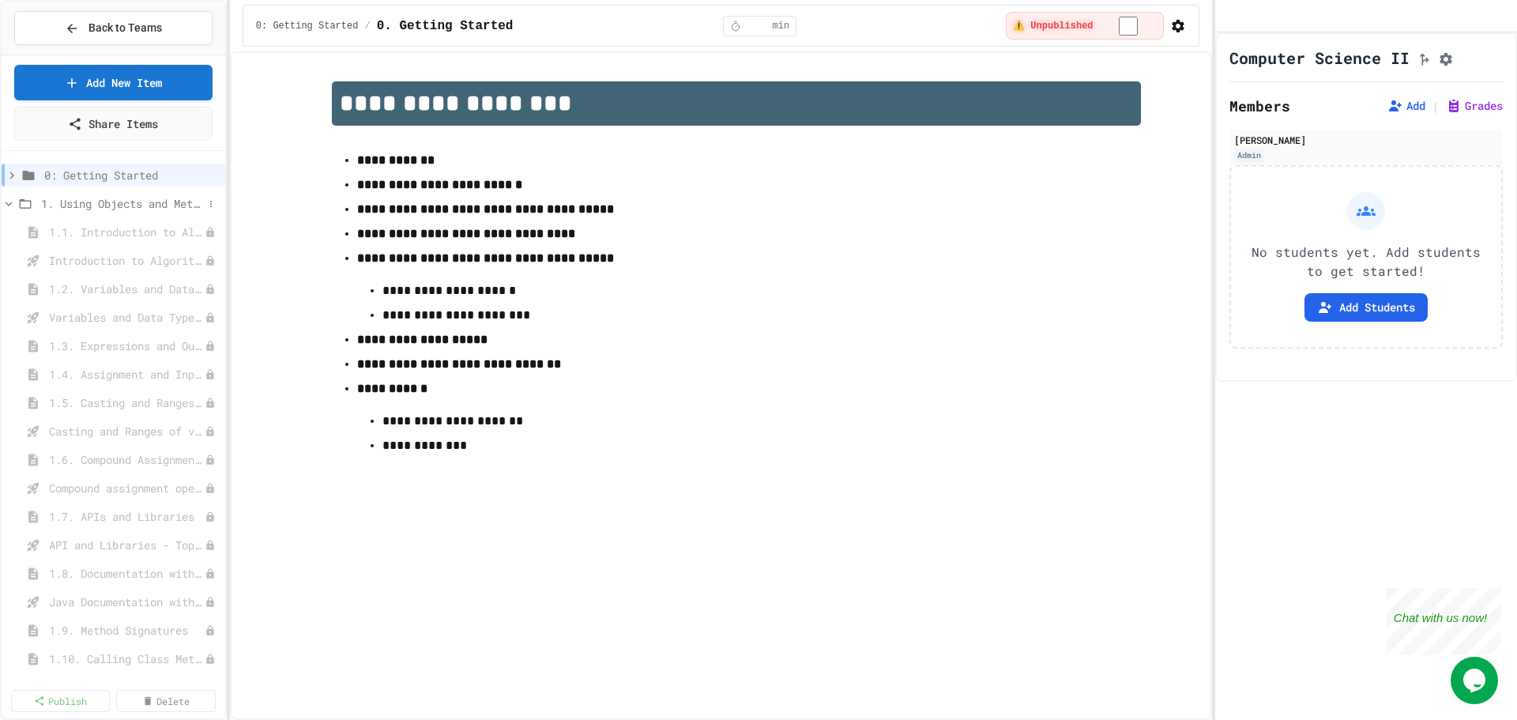
click at [149, 204] on span "1. Using Objects and Methods" at bounding box center [122, 203] width 162 height 17
click at [1447, 114] on icon at bounding box center [1454, 106] width 16 height 16
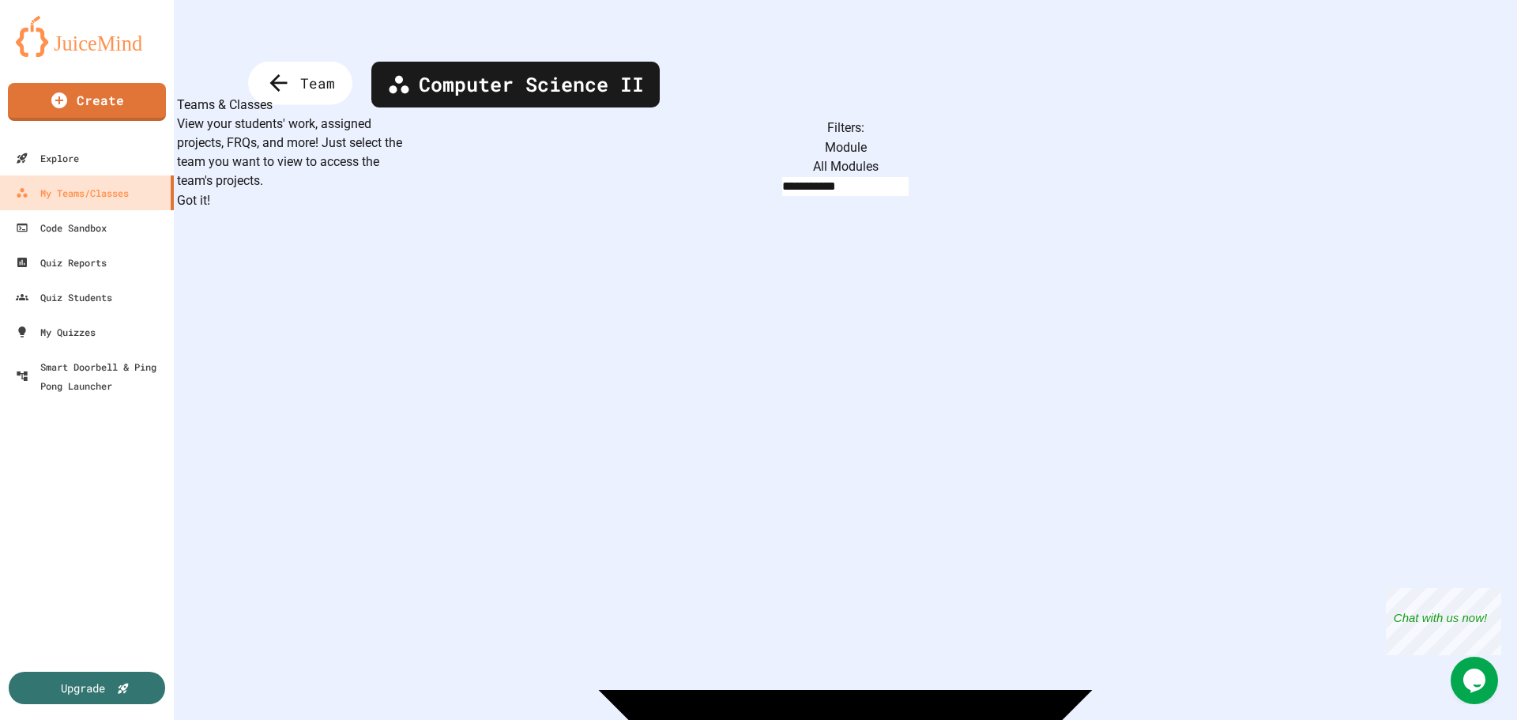
click at [285, 81] on icon at bounding box center [279, 83] width 26 height 26
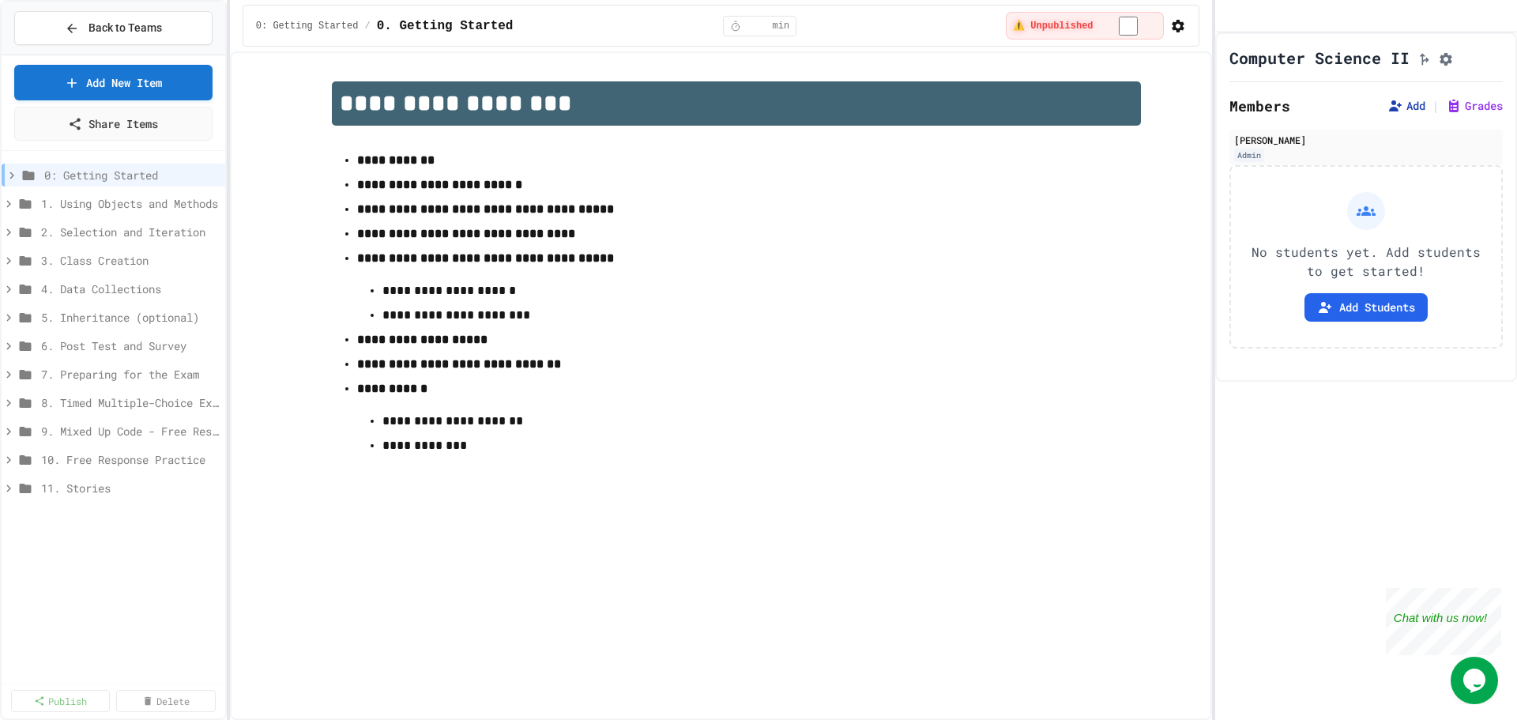
click at [1396, 114] on button "Add" at bounding box center [1407, 106] width 38 height 16
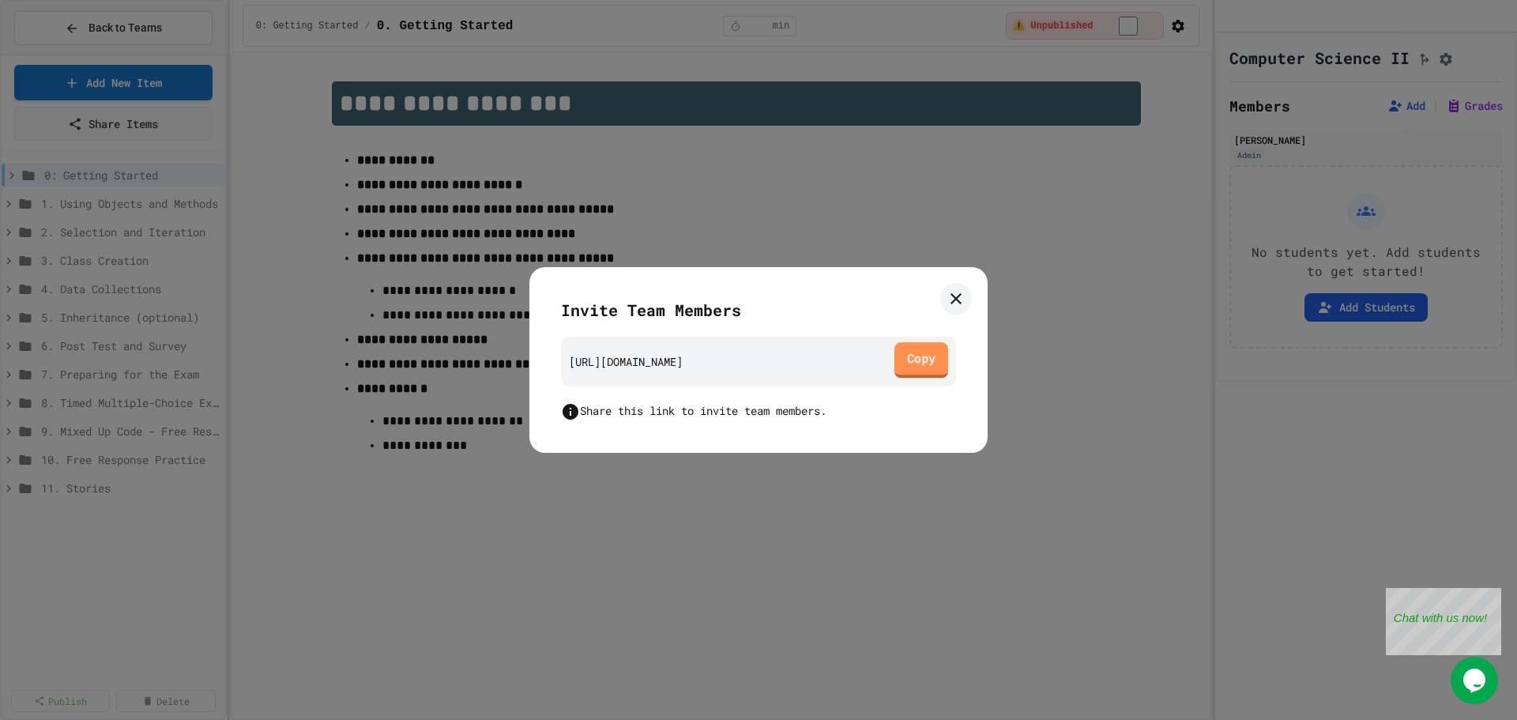
click at [923, 358] on link "Copy" at bounding box center [922, 360] width 54 height 36
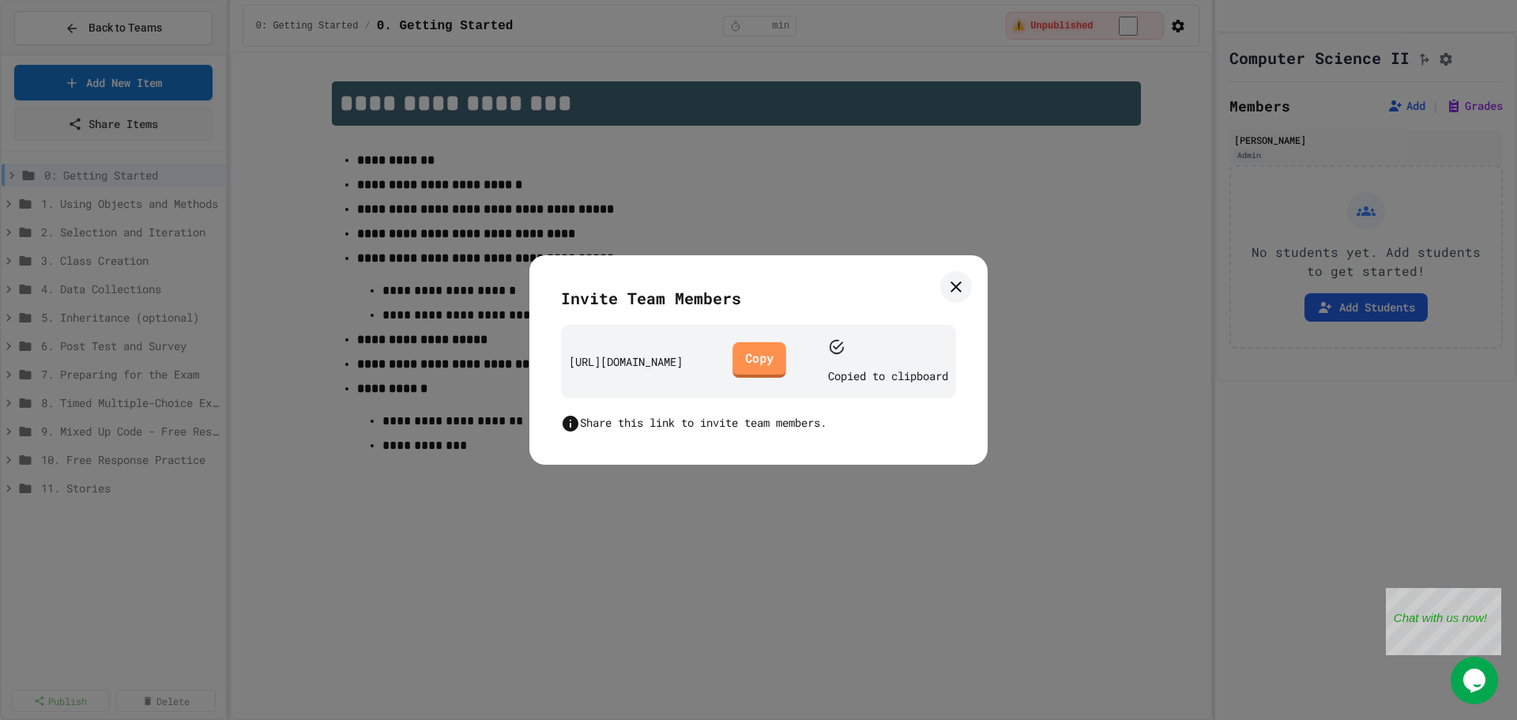
click at [786, 358] on link "Copy" at bounding box center [760, 360] width 54 height 36
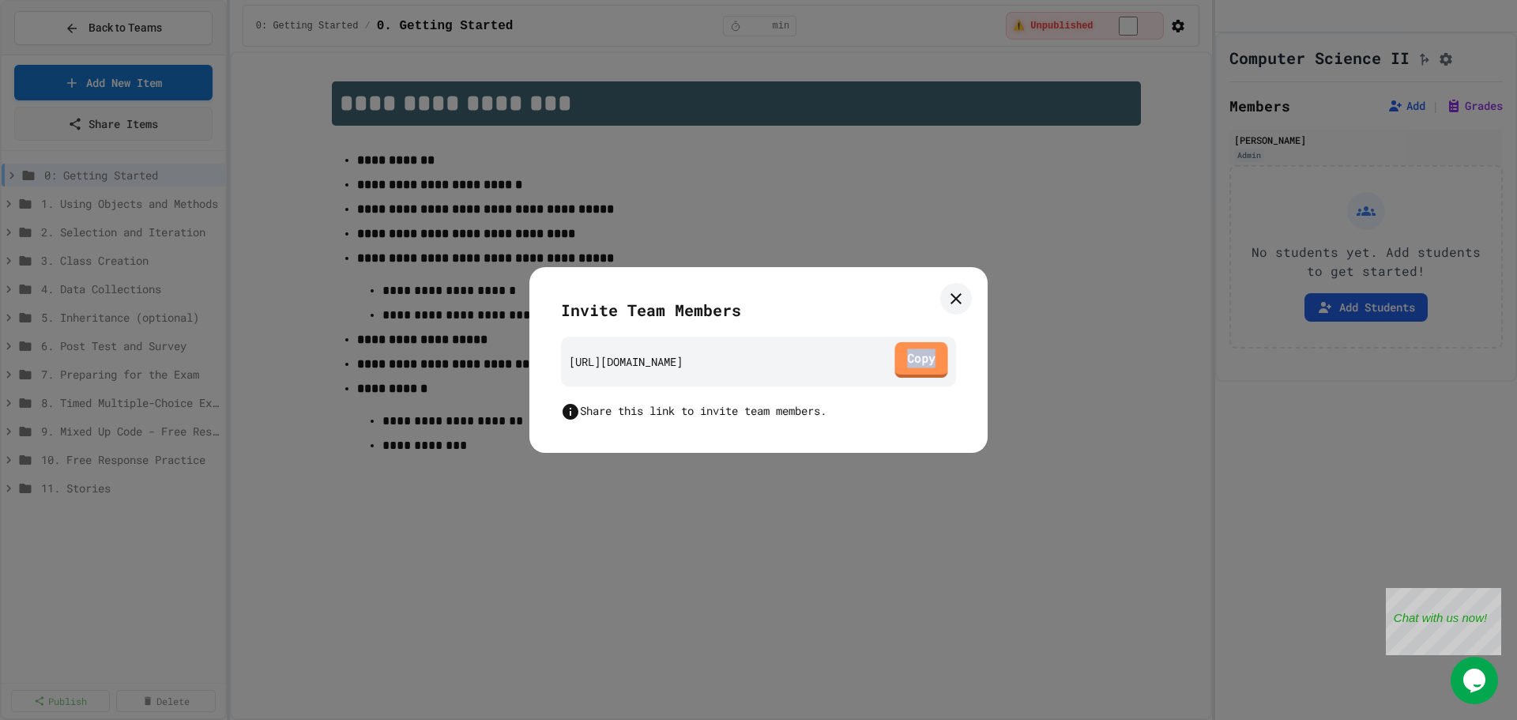
click at [920, 362] on link "Copy" at bounding box center [921, 360] width 53 height 36
click at [963, 296] on icon at bounding box center [956, 298] width 19 height 19
